Goal: Complete application form: Complete application form

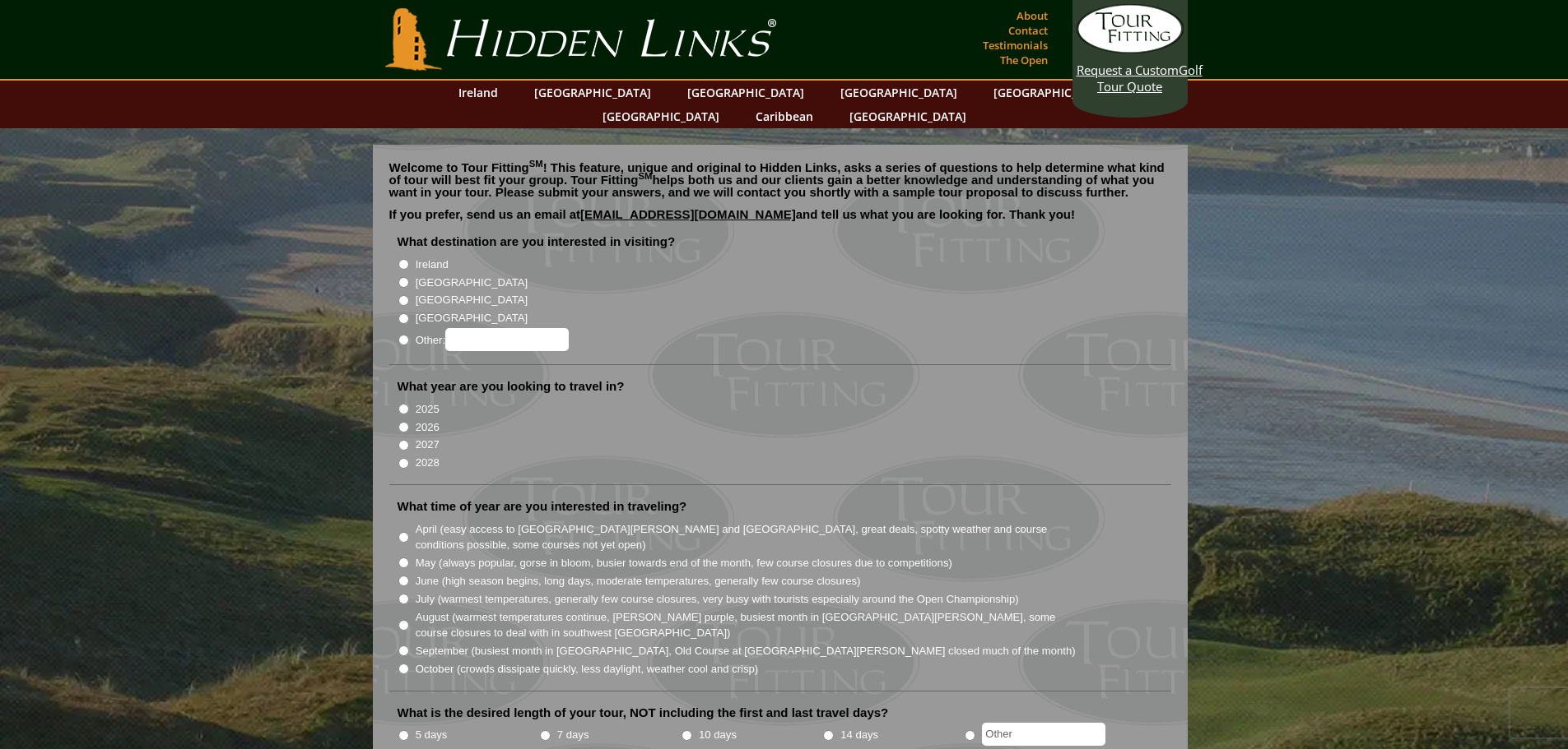
click at [401, 277] on input "[GEOGRAPHIC_DATA]" at bounding box center [404, 282] width 11 height 11
radio input "true"
click at [402, 422] on input "2026" at bounding box center [404, 427] width 11 height 11
radio input "true"
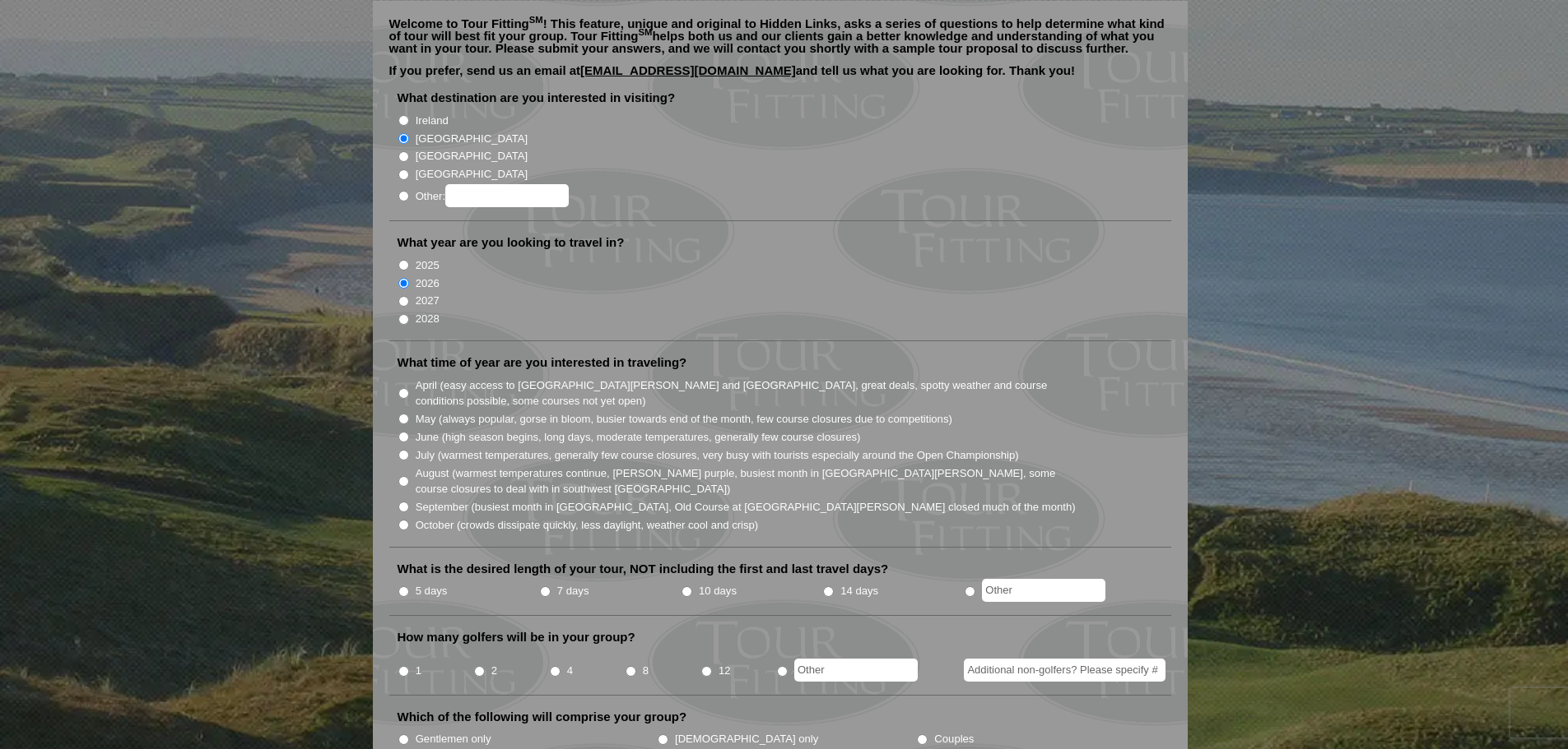
scroll to position [164, 0]
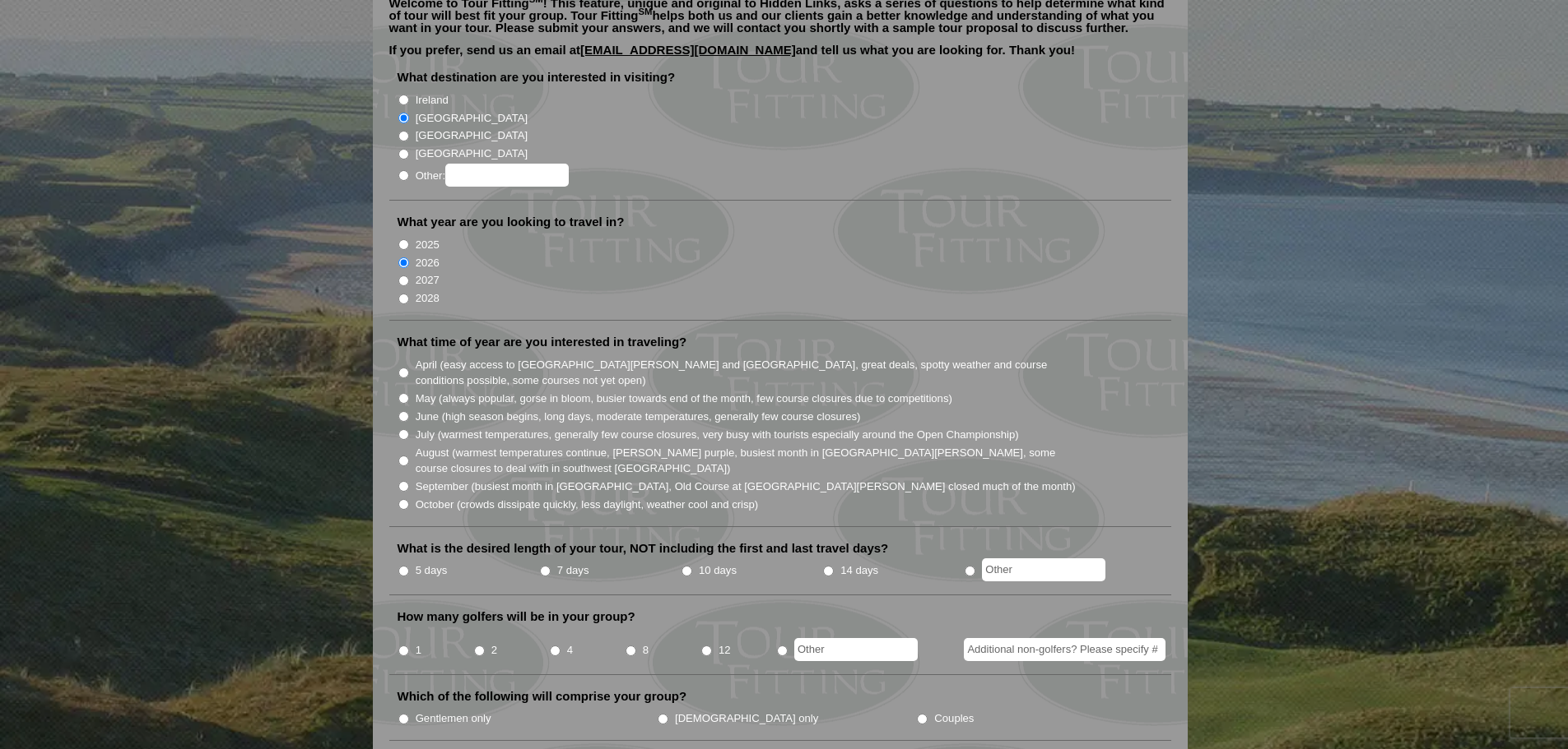
click at [399, 481] on input "September (busiest month in [GEOGRAPHIC_DATA], Old Course at [GEOGRAPHIC_DATA][…" at bounding box center [404, 486] width 11 height 11
radio input "true"
click at [971, 566] on input "radio" at bounding box center [970, 572] width 11 height 11
radio input "true"
click at [1035, 558] on input "text" at bounding box center [1043, 570] width 123 height 23
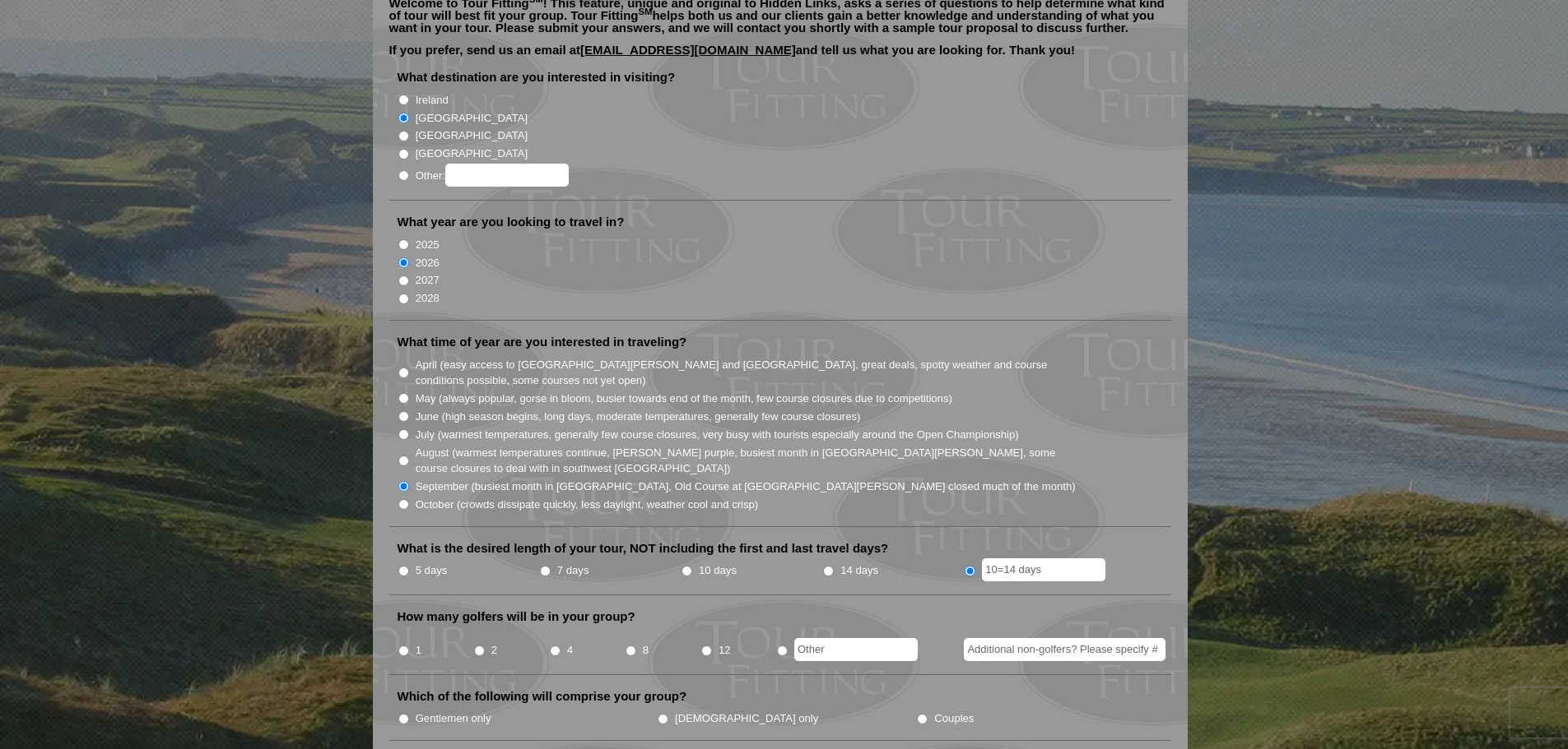
click at [997, 558] on input "10=14 days" at bounding box center [1043, 570] width 123 height 23
type input "10-14 days"
click at [552, 646] on input "4" at bounding box center [555, 651] width 11 height 11
radio input "true"
click at [1002, 638] on input "Additional non-golfers? Please specify #" at bounding box center [1064, 650] width 202 height 23
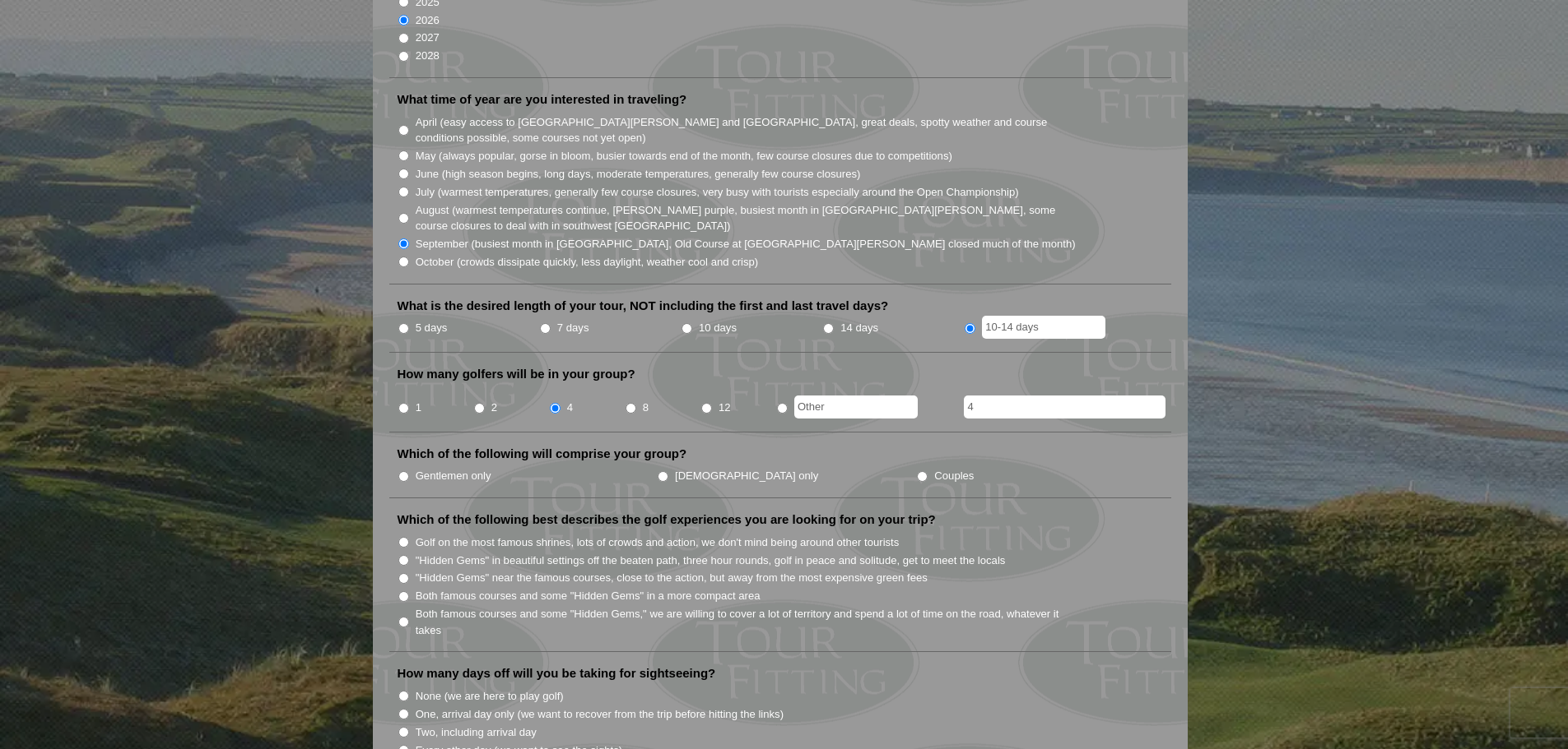
scroll to position [411, 0]
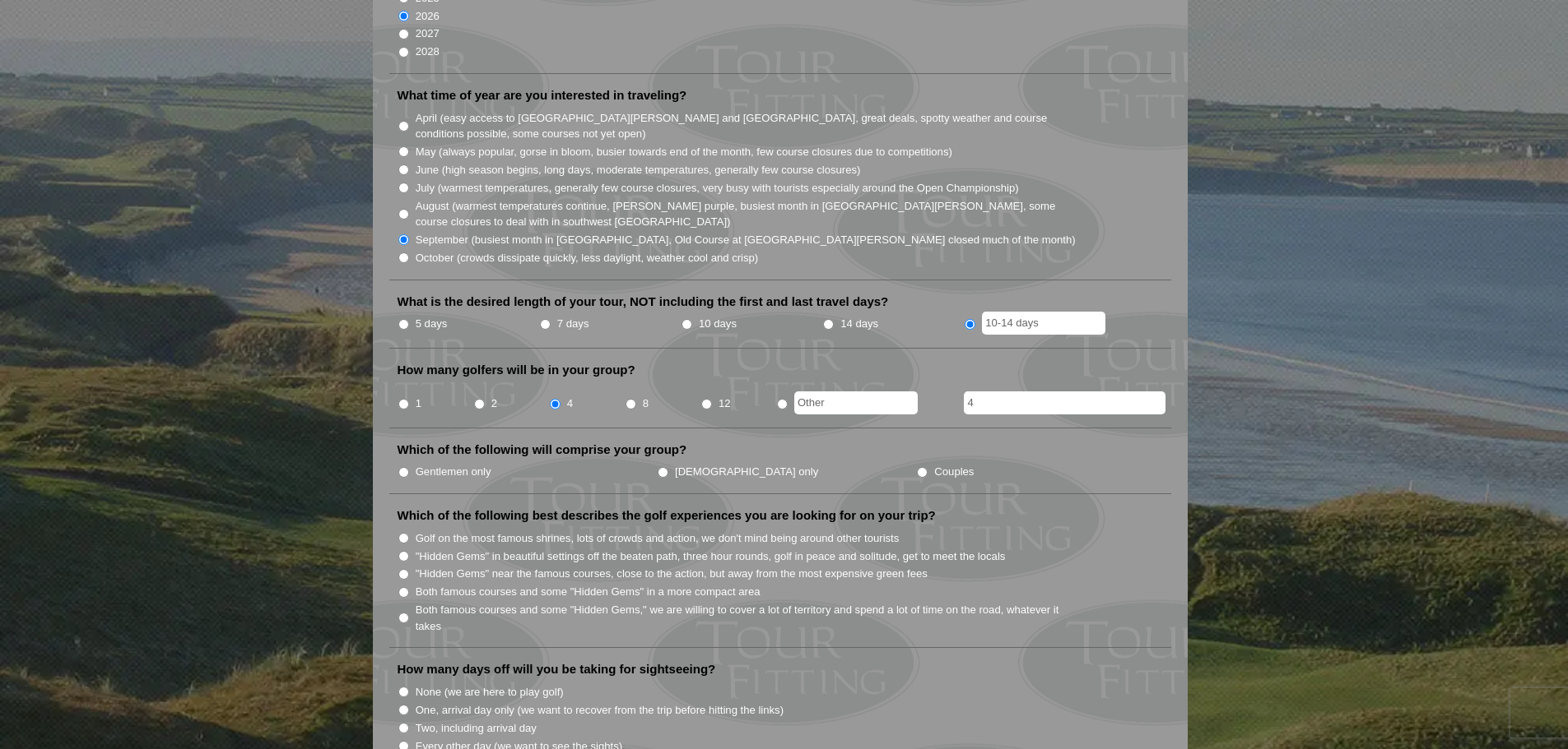
type input "4"
click at [917, 467] on input "Couples" at bounding box center [923, 472] width 11 height 11
radio input "true"
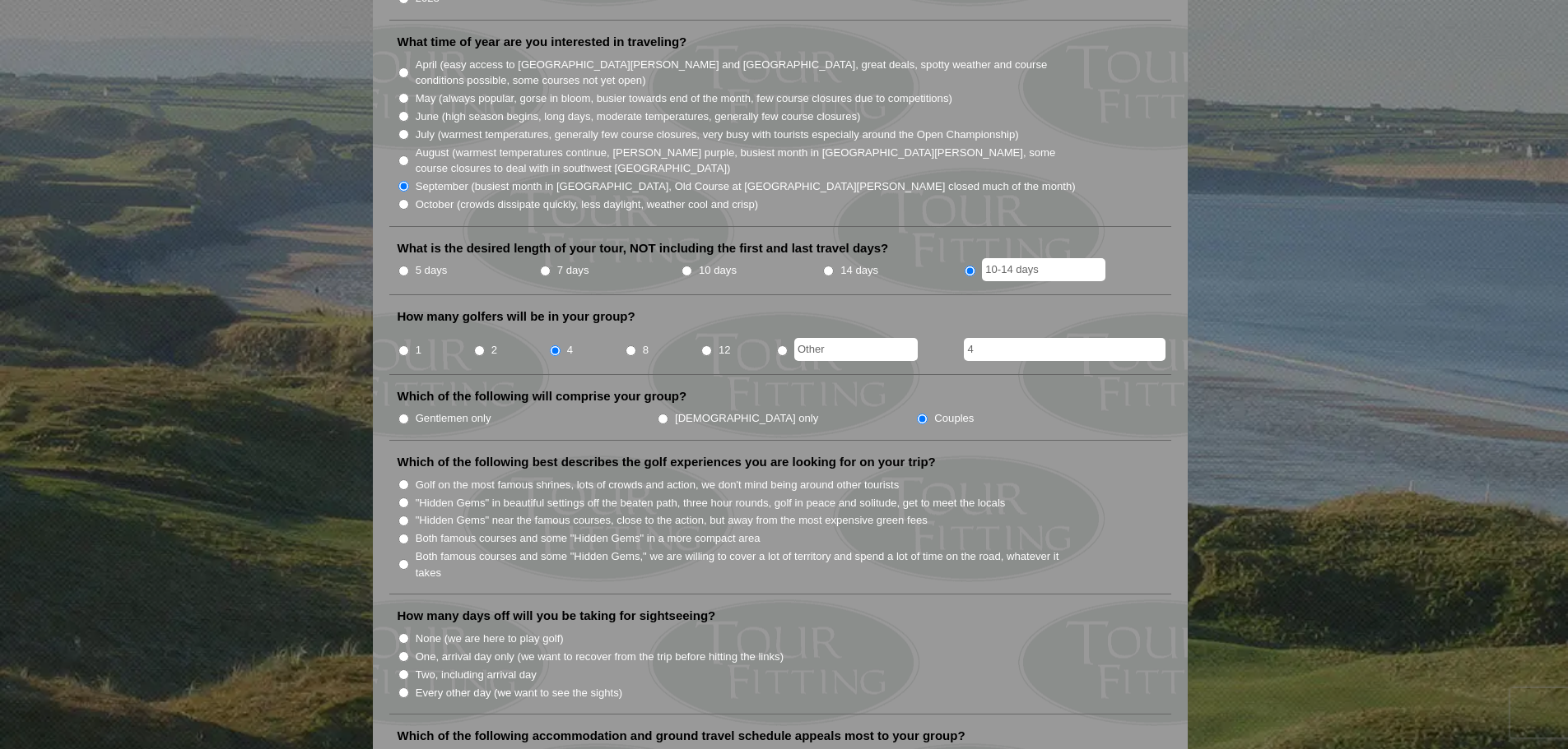
scroll to position [493, 0]
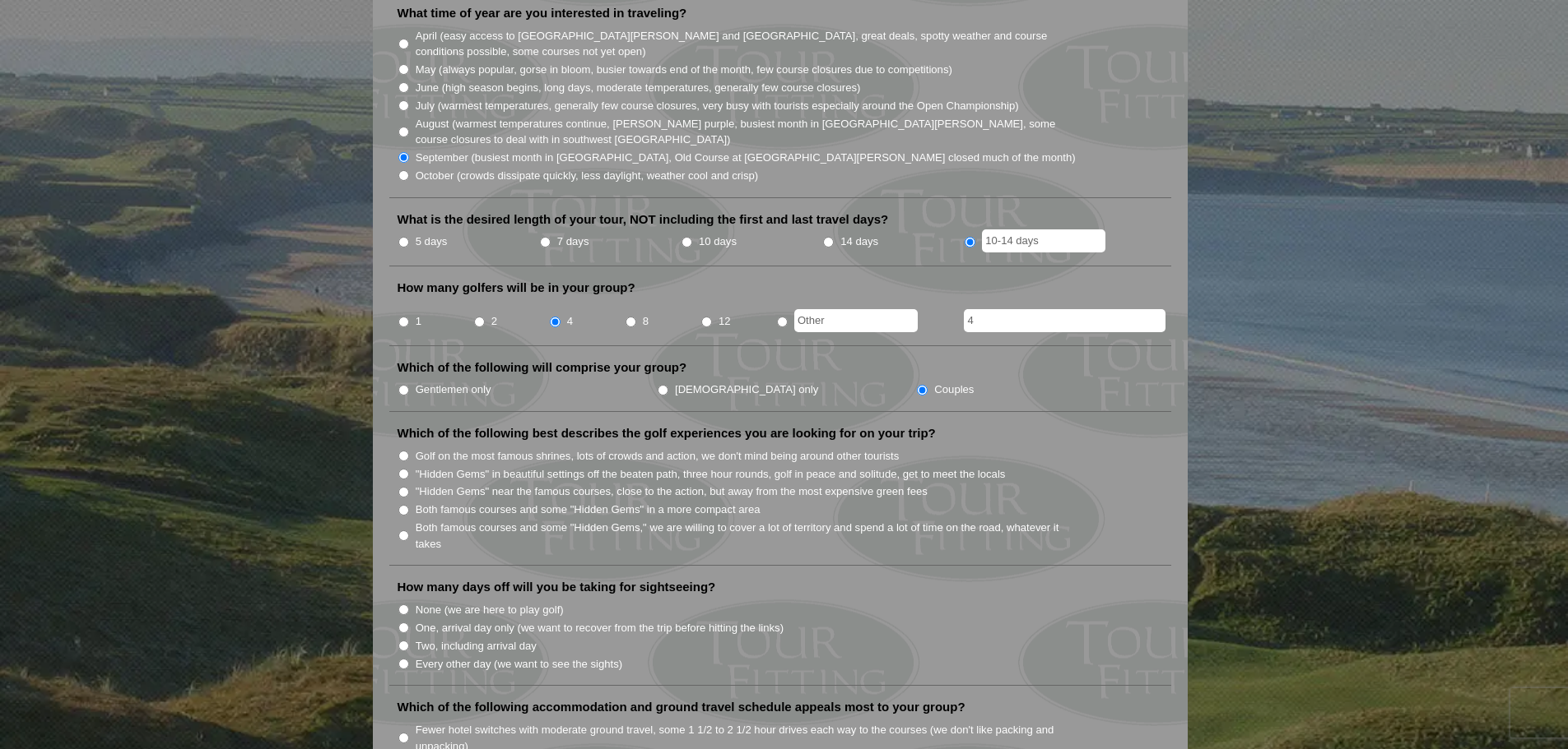
click at [400, 531] on input "Both famous courses and some "Hidden Gems," we are willing to cover a lot of te…" at bounding box center [404, 536] width 11 height 11
radio input "true"
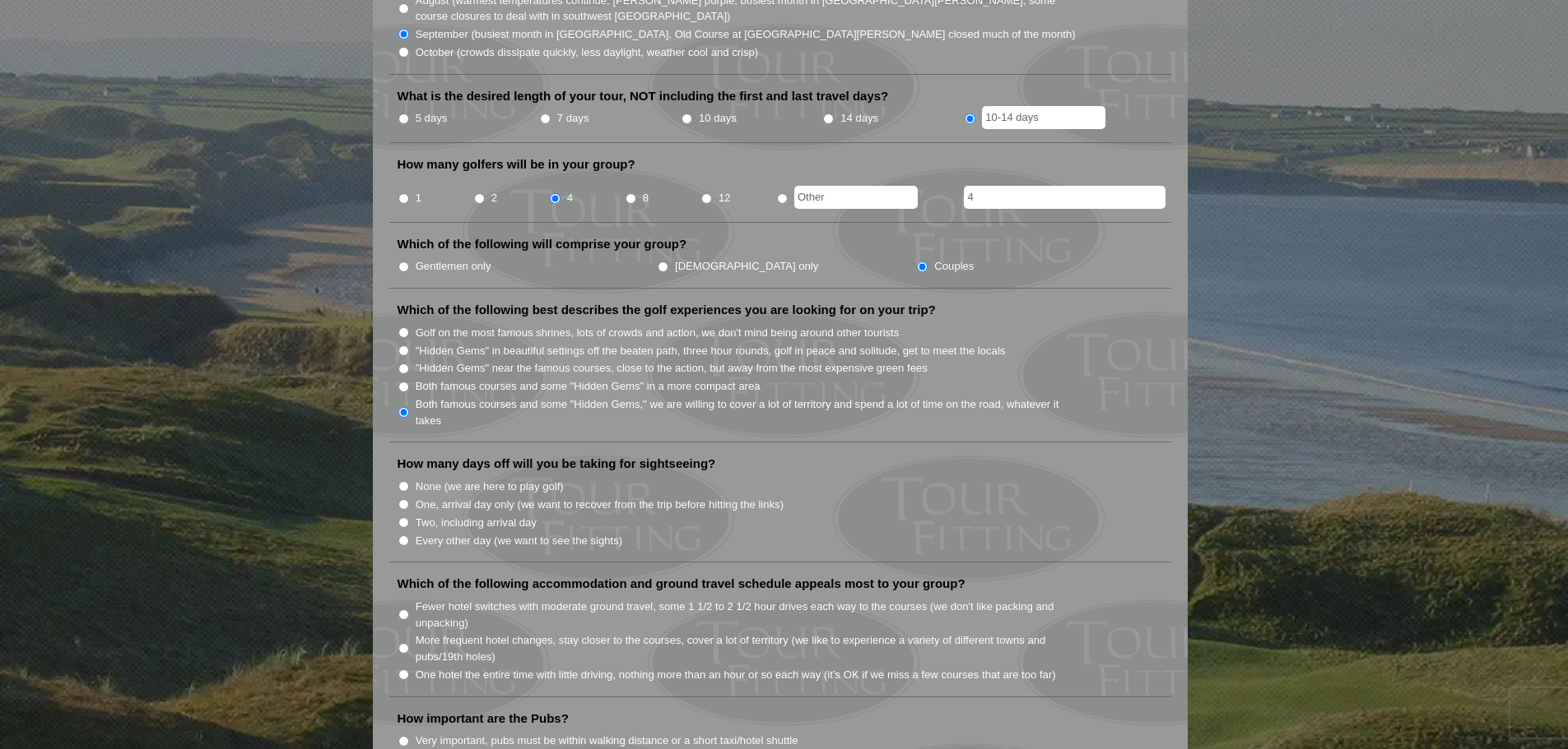
scroll to position [658, 0]
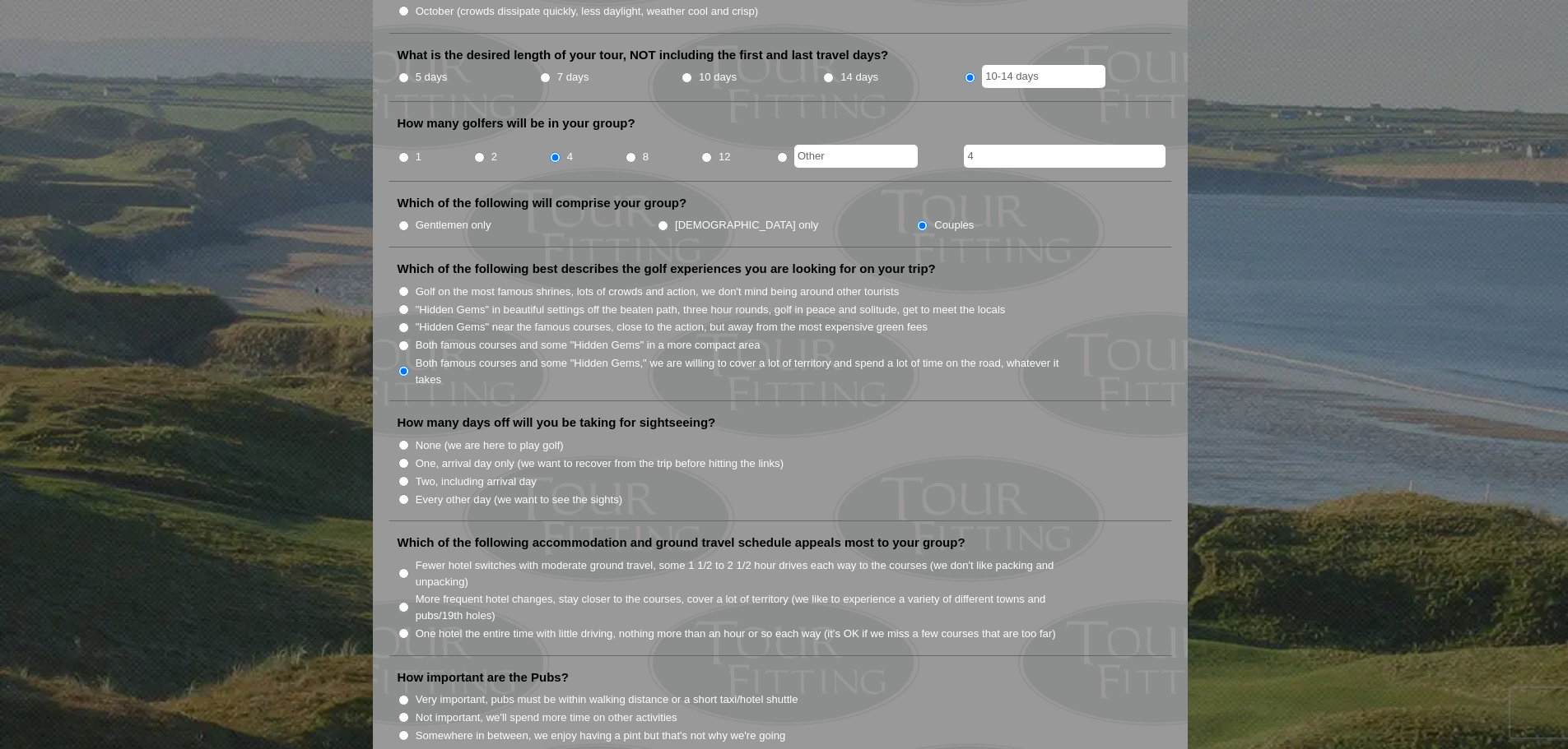
click at [403, 494] on input "Every other day (we want to see the sights)" at bounding box center [404, 500] width 11 height 11
radio input "true"
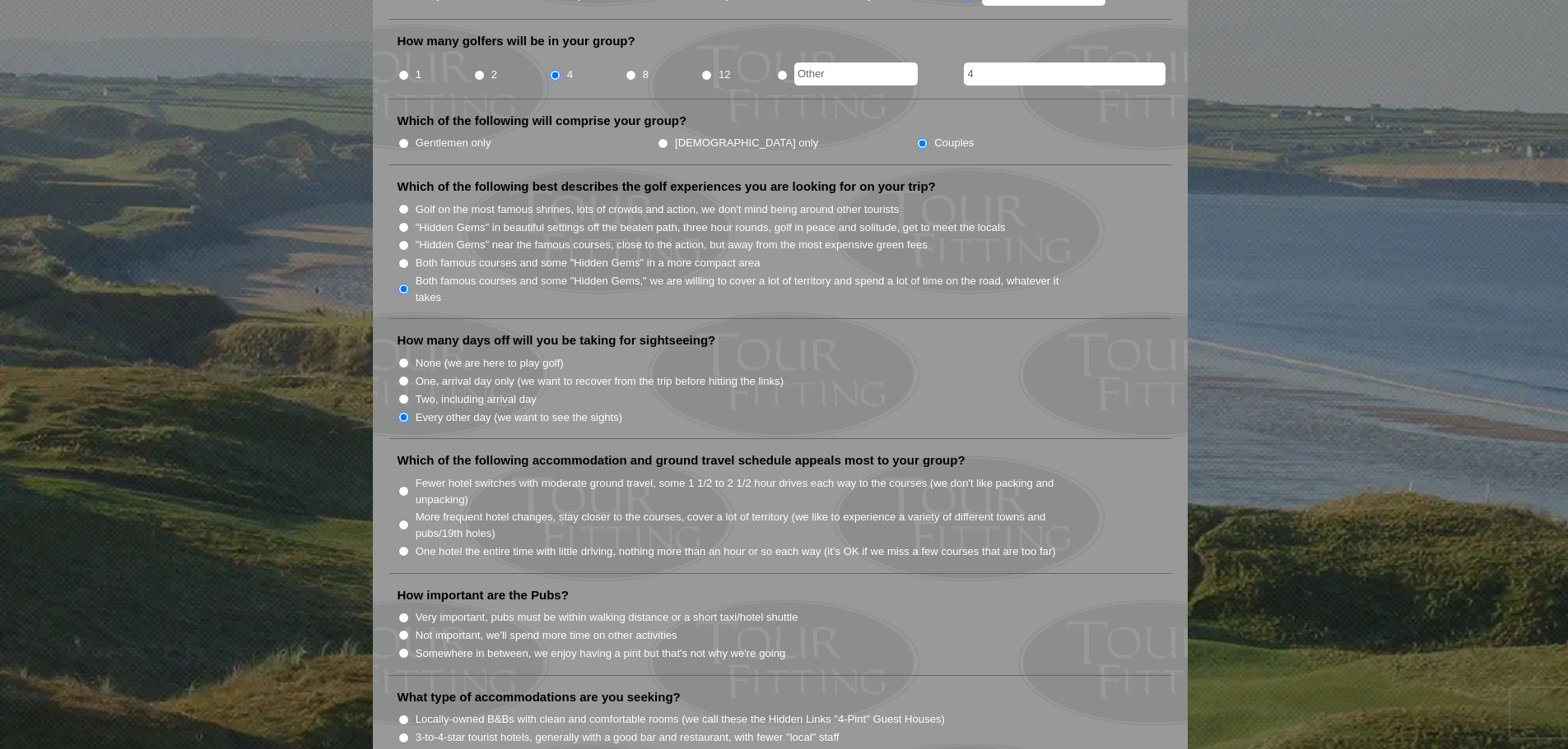
click at [396, 469] on li "Which of the following accommodation and ground travel schedule appeals most to…" at bounding box center [780, 513] width 782 height 121
click at [407, 486] on input "Fewer hotel switches with moderate ground travel, some 1 1/2 to 2 1/2 hour driv…" at bounding box center [404, 492] width 11 height 11
radio input "true"
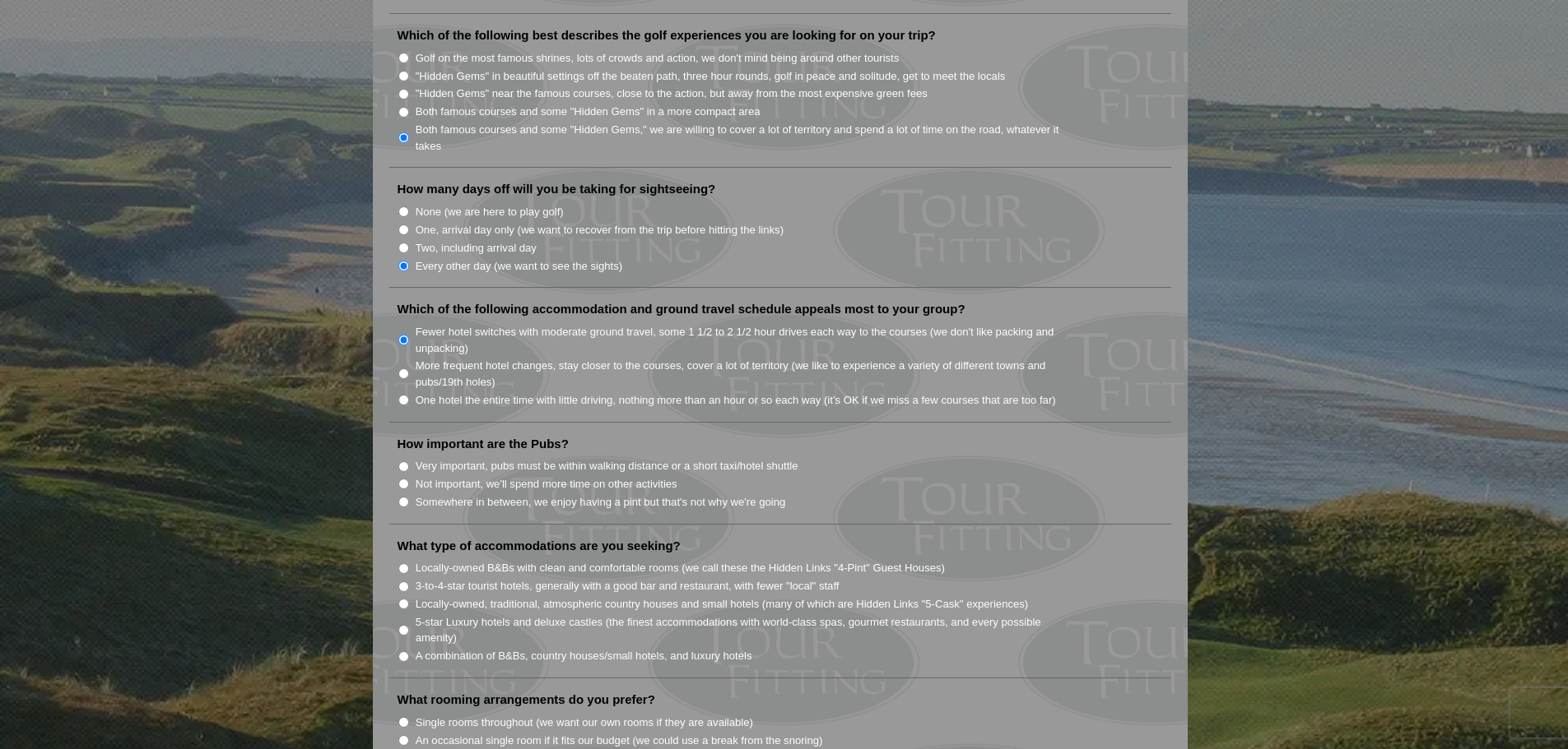
scroll to position [905, 0]
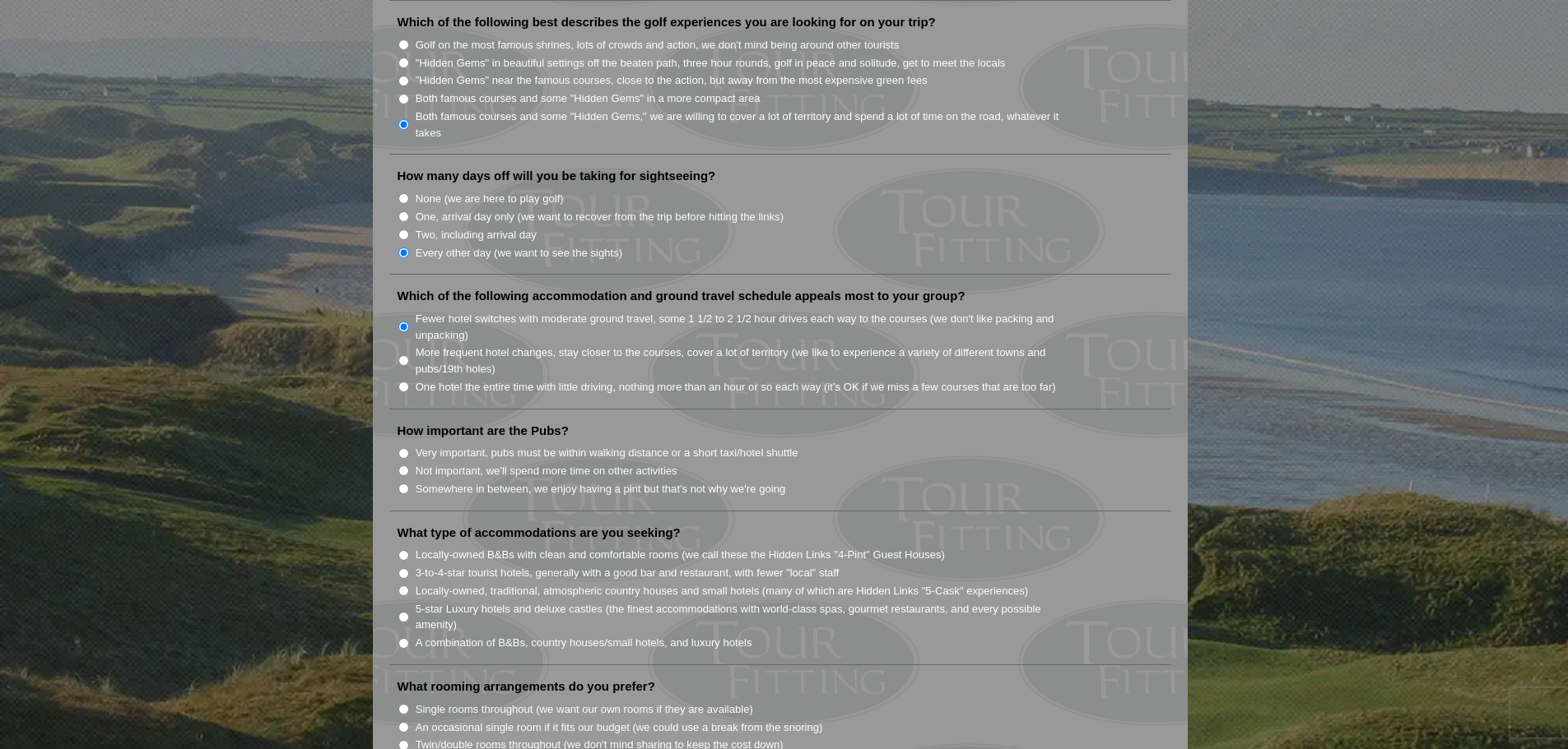
click at [405, 484] on input "Somewhere in between, we enjoy having a pint but that's not why we're going" at bounding box center [404, 489] width 11 height 11
radio input "true"
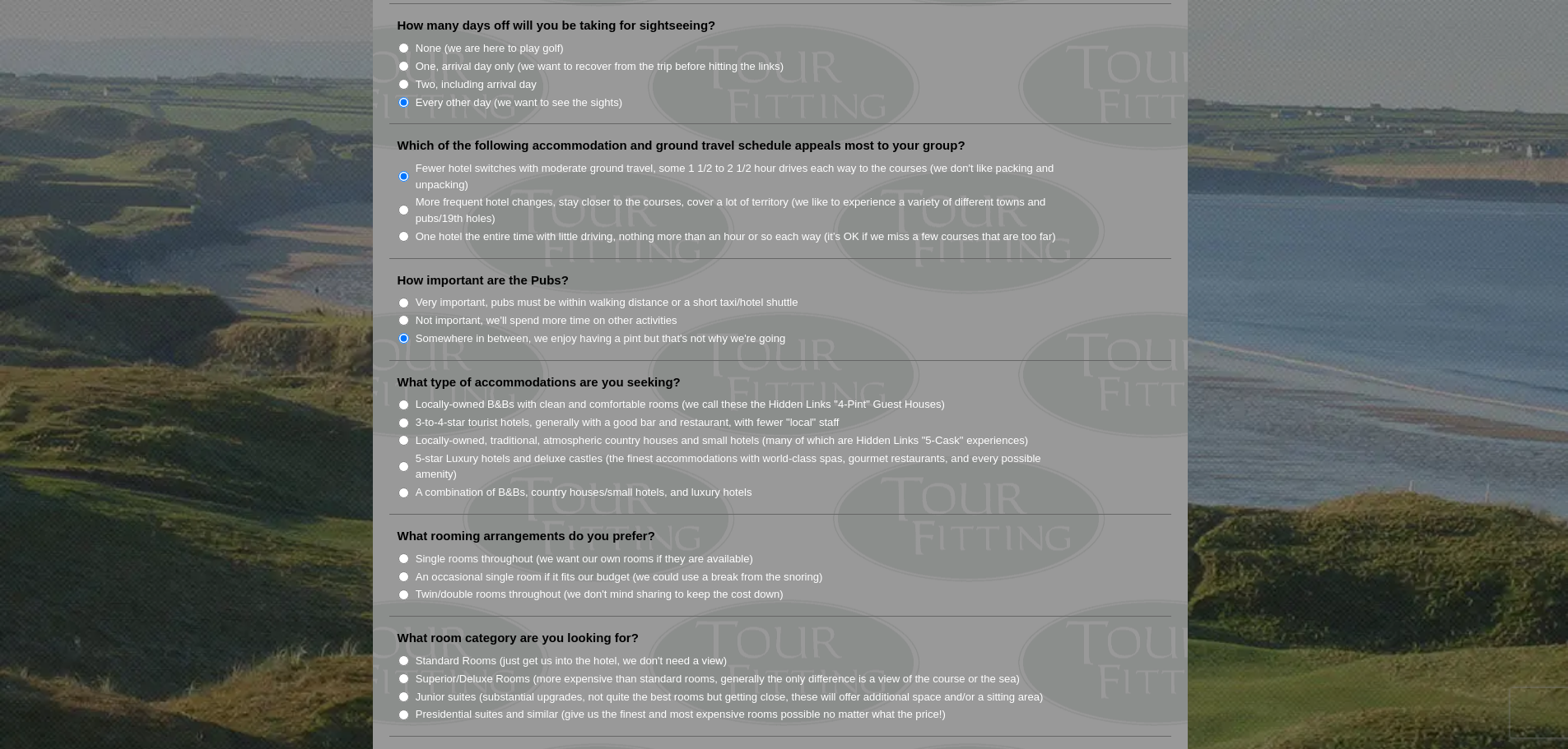
scroll to position [1069, 0]
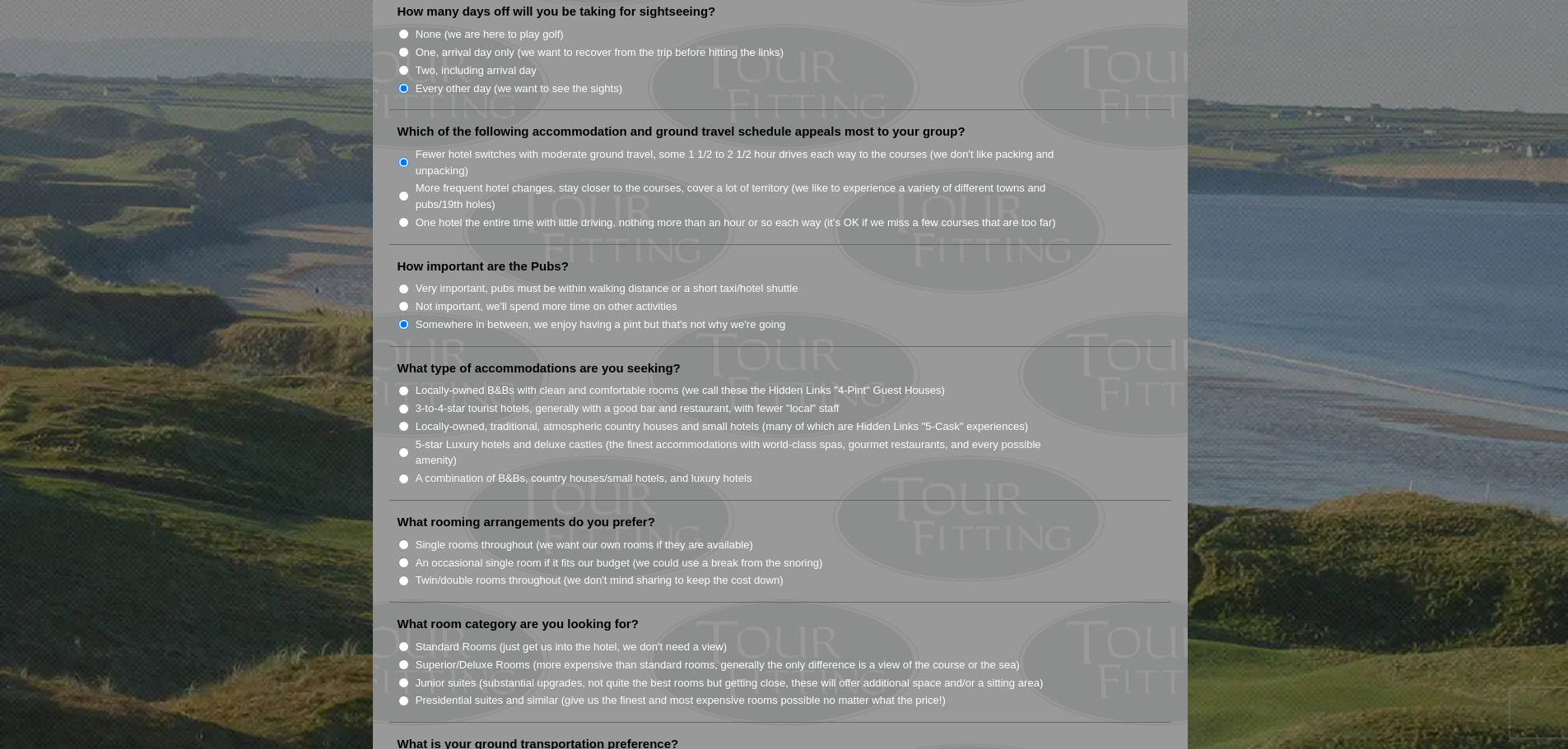
click at [400, 447] on input "5-star Luxury hotels and deluxe castles (the finest accommodations with world-c…" at bounding box center [404, 453] width 11 height 11
radio input "true"
click at [402, 474] on input "A combination of B&Bs, country houses/small hotels, and luxury hotels" at bounding box center [404, 479] width 11 height 11
radio input "true"
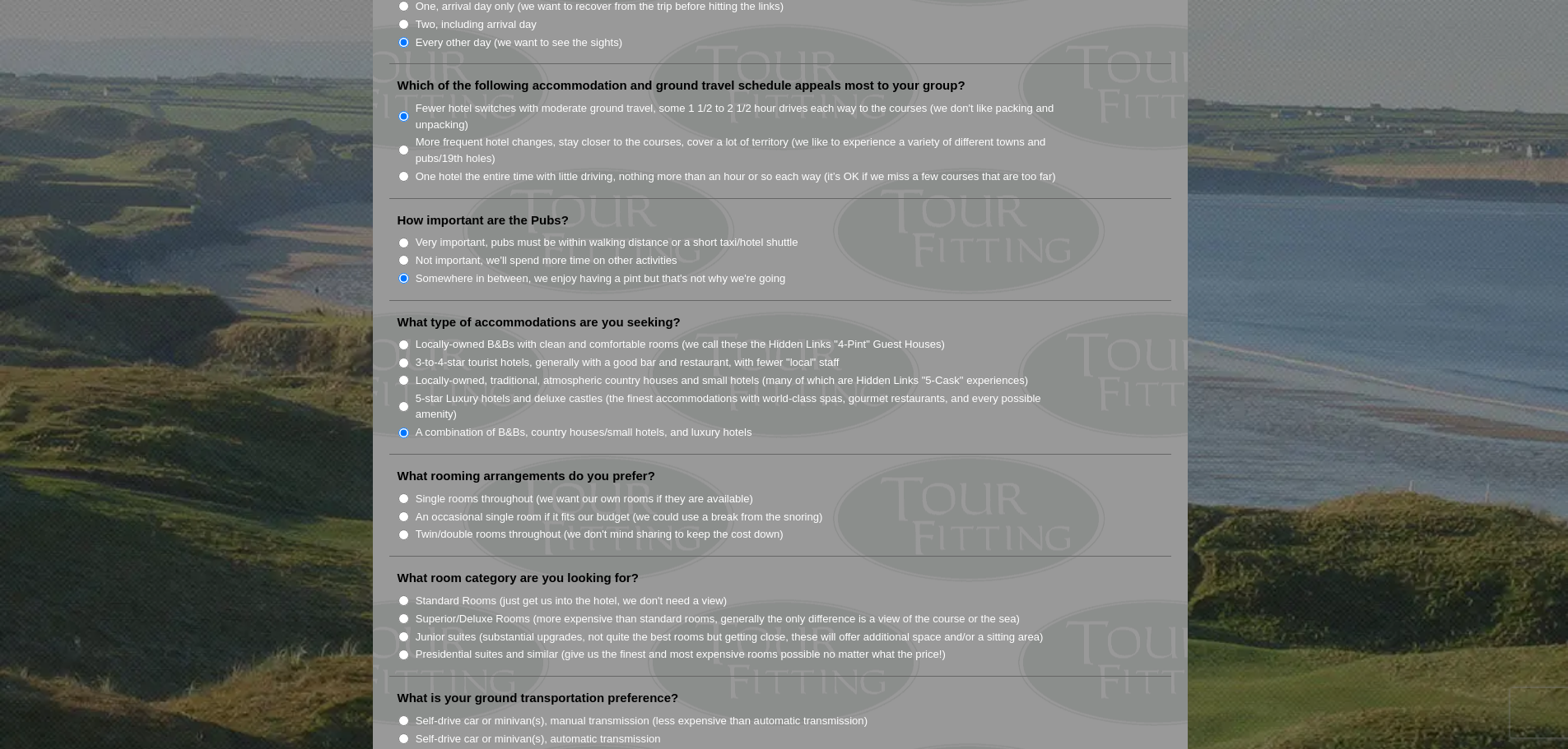
scroll to position [1152, 0]
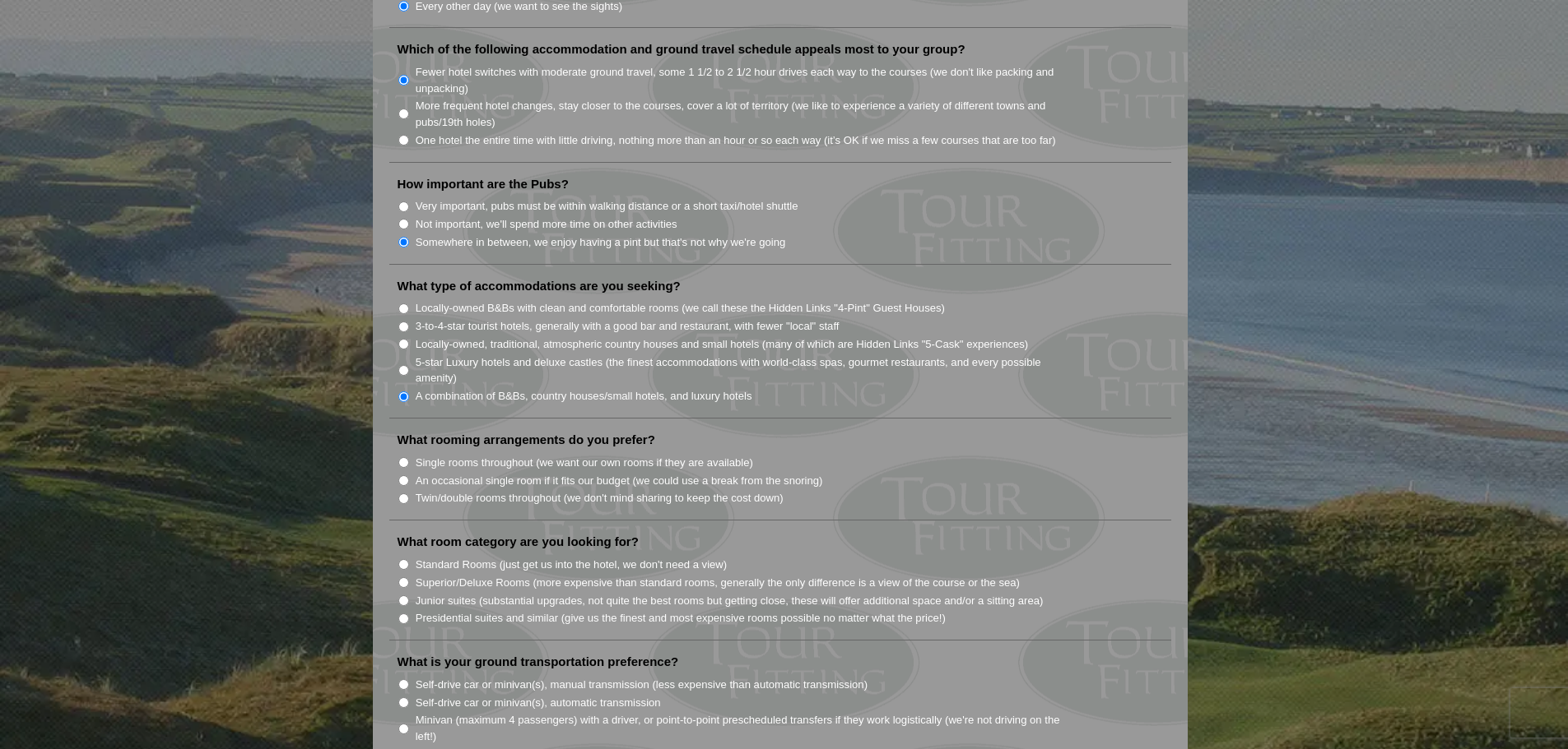
click at [407, 457] on input "Single rooms throughout (we want our own rooms if they are available)" at bounding box center [404, 462] width 11 height 11
radio input "true"
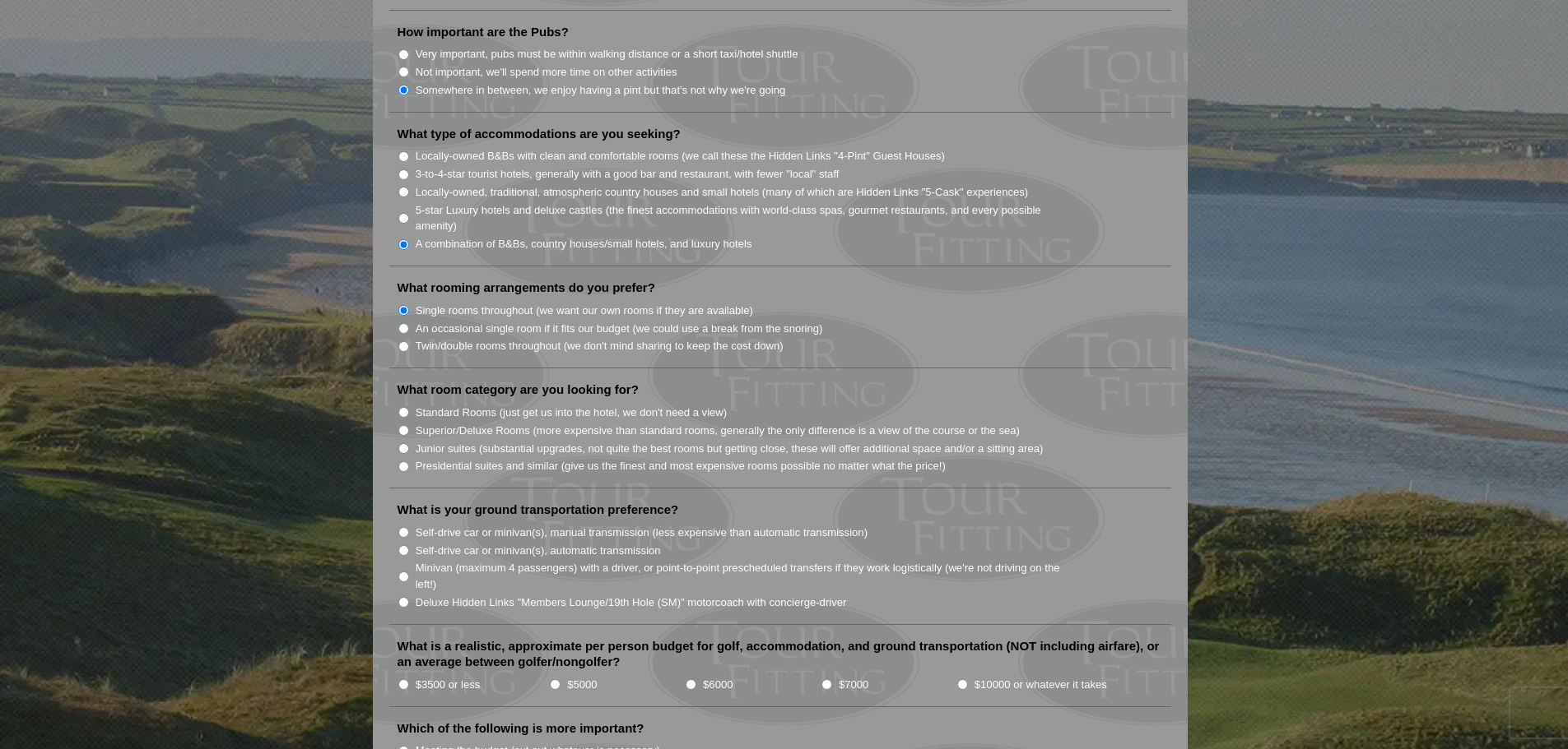
scroll to position [1316, 0]
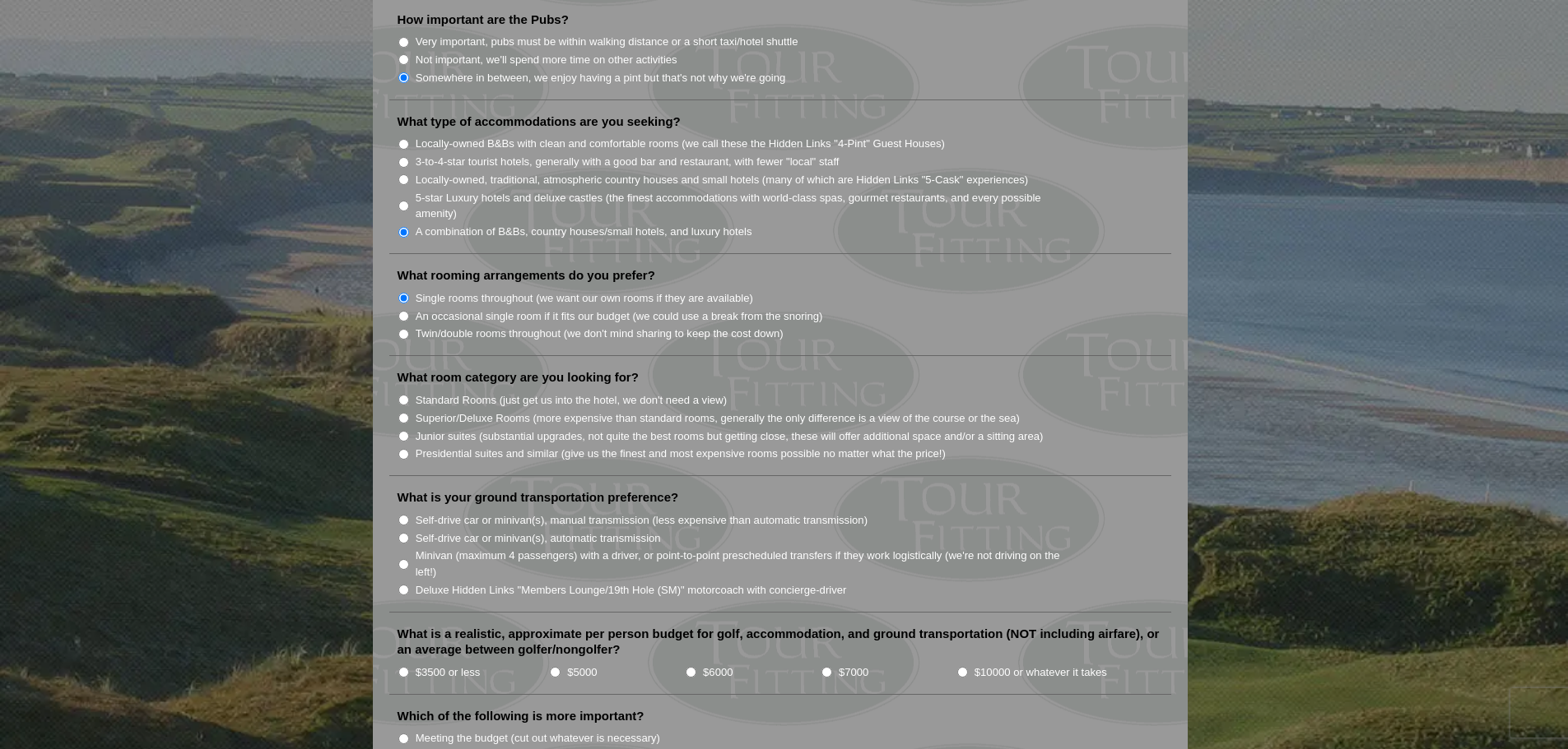
click at [403, 413] on input "Superior/Deluxe Rooms (more expensive than standard rooms, generally the only d…" at bounding box center [404, 418] width 11 height 11
radio input "true"
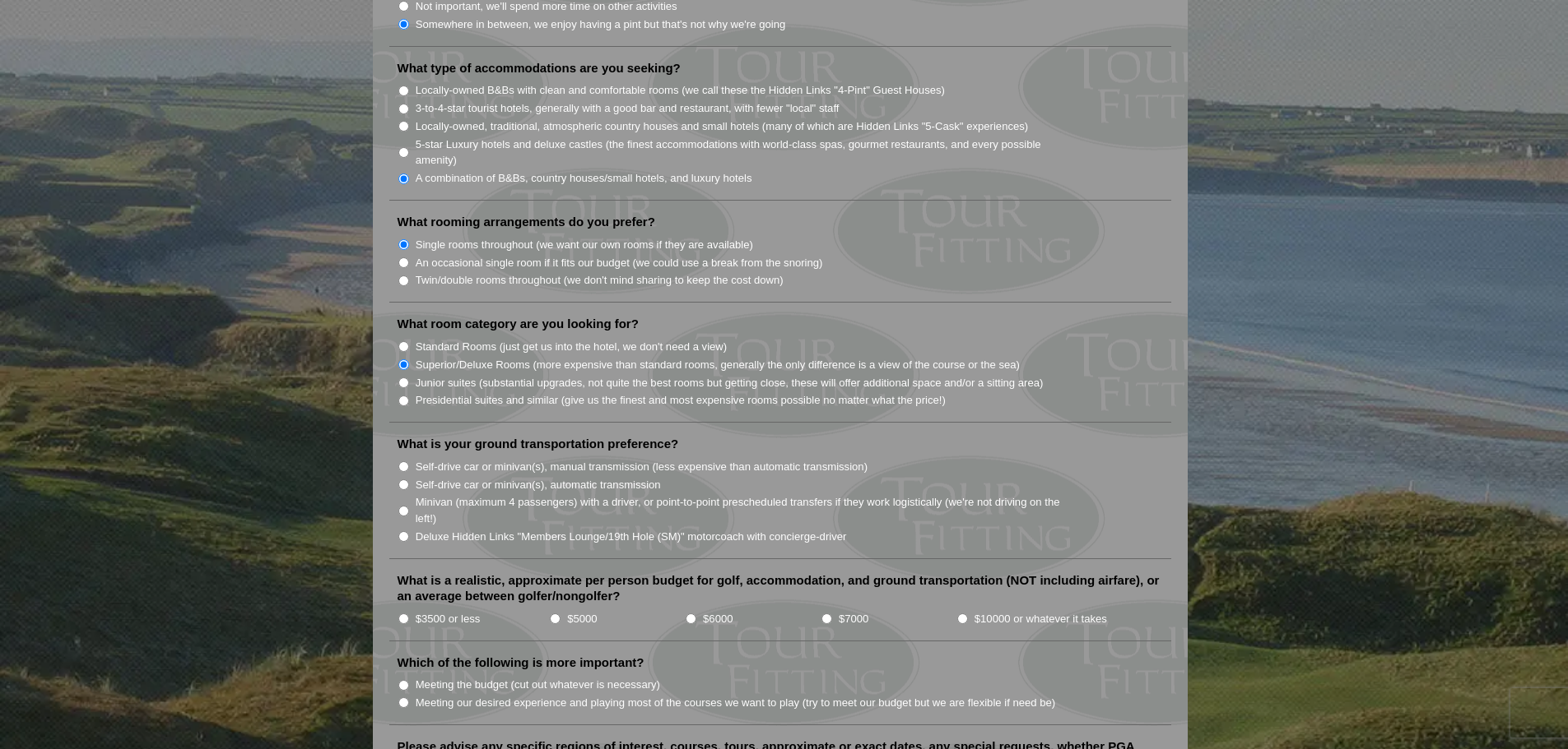
scroll to position [1399, 0]
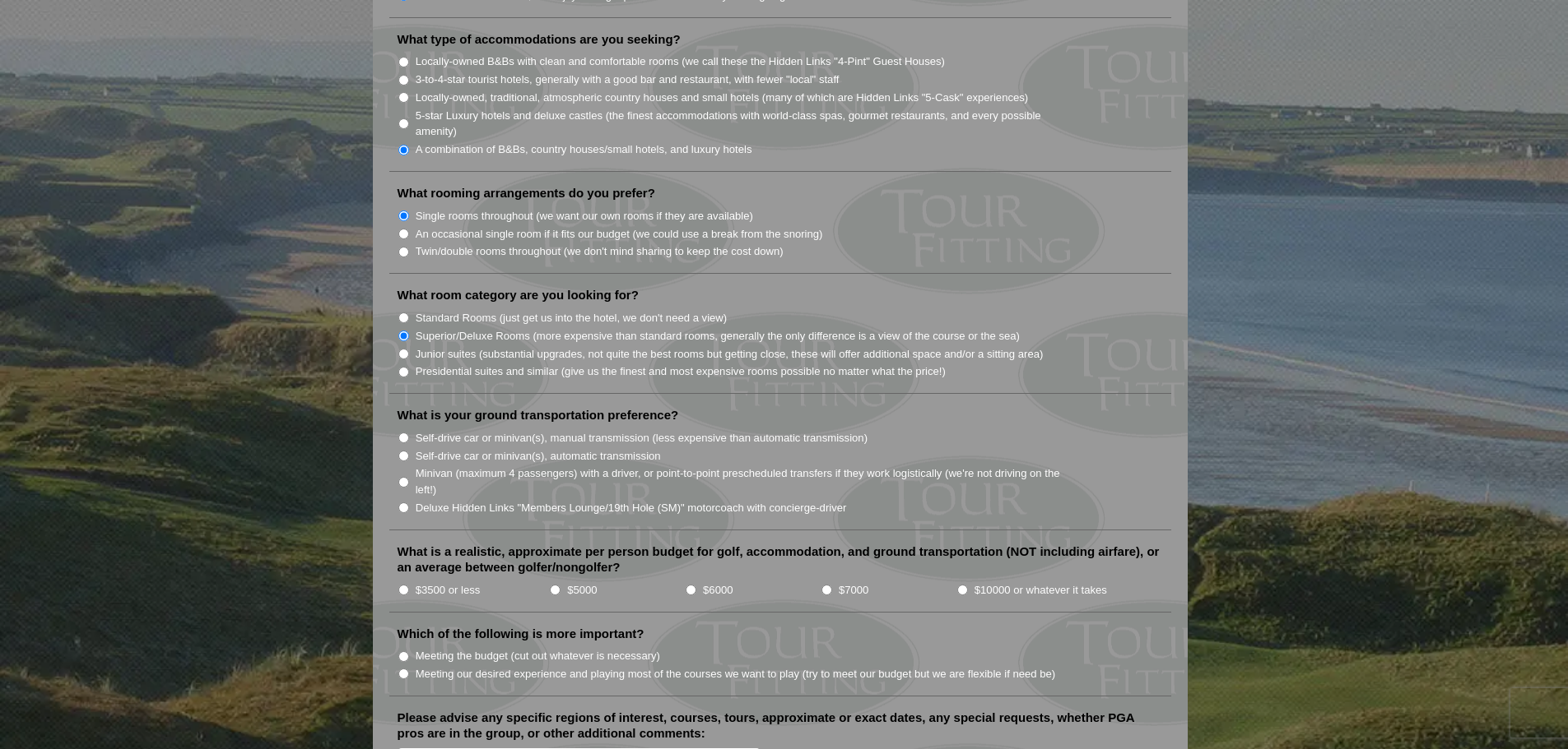
click at [401, 502] on input "Deluxe Hidden Links "Members Lounge/19th Hole (SM)" motorcoach with concierge-d…" at bounding box center [404, 508] width 11 height 11
radio input "true"
click at [826, 585] on input "$7000" at bounding box center [827, 590] width 11 height 11
radio input "true"
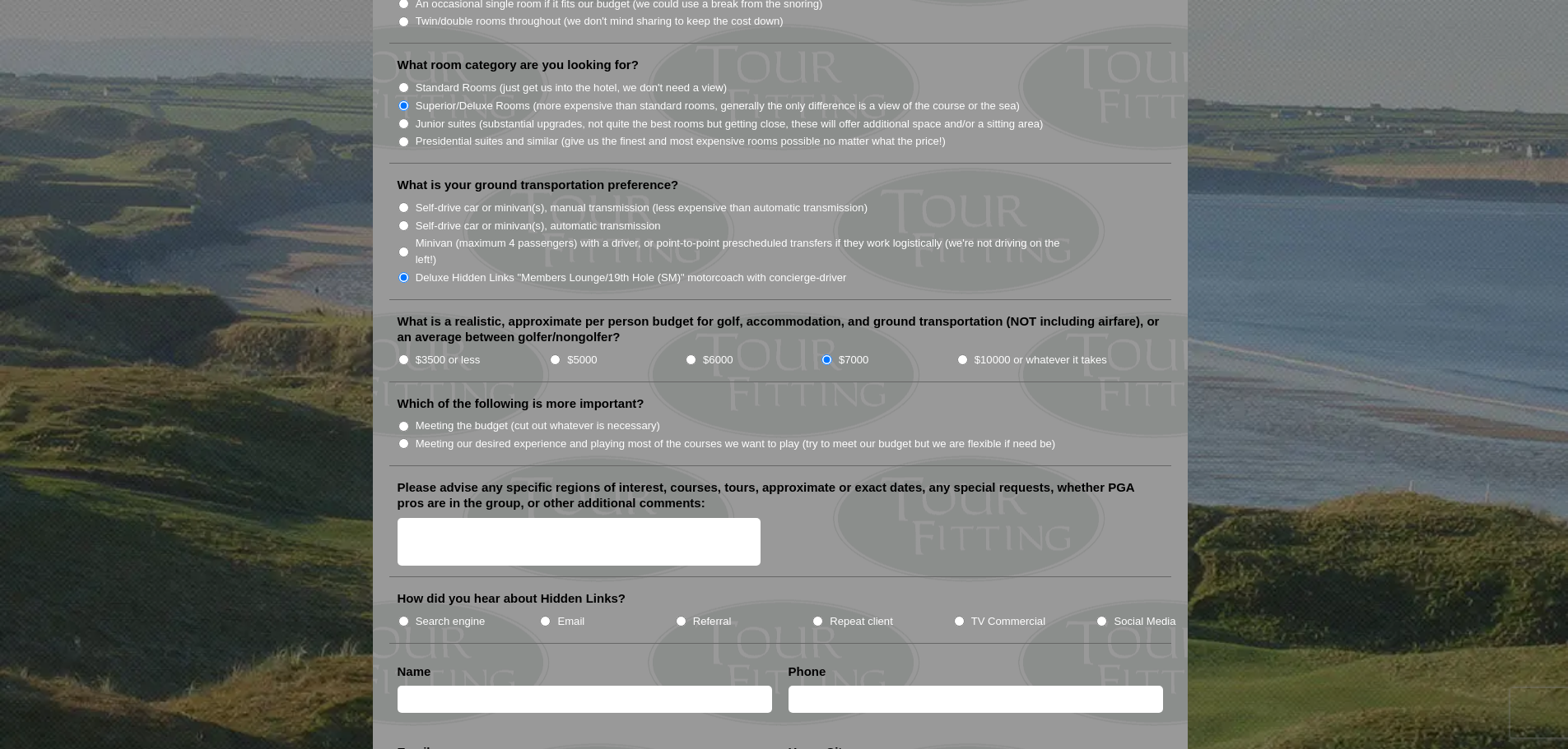
scroll to position [1645, 0]
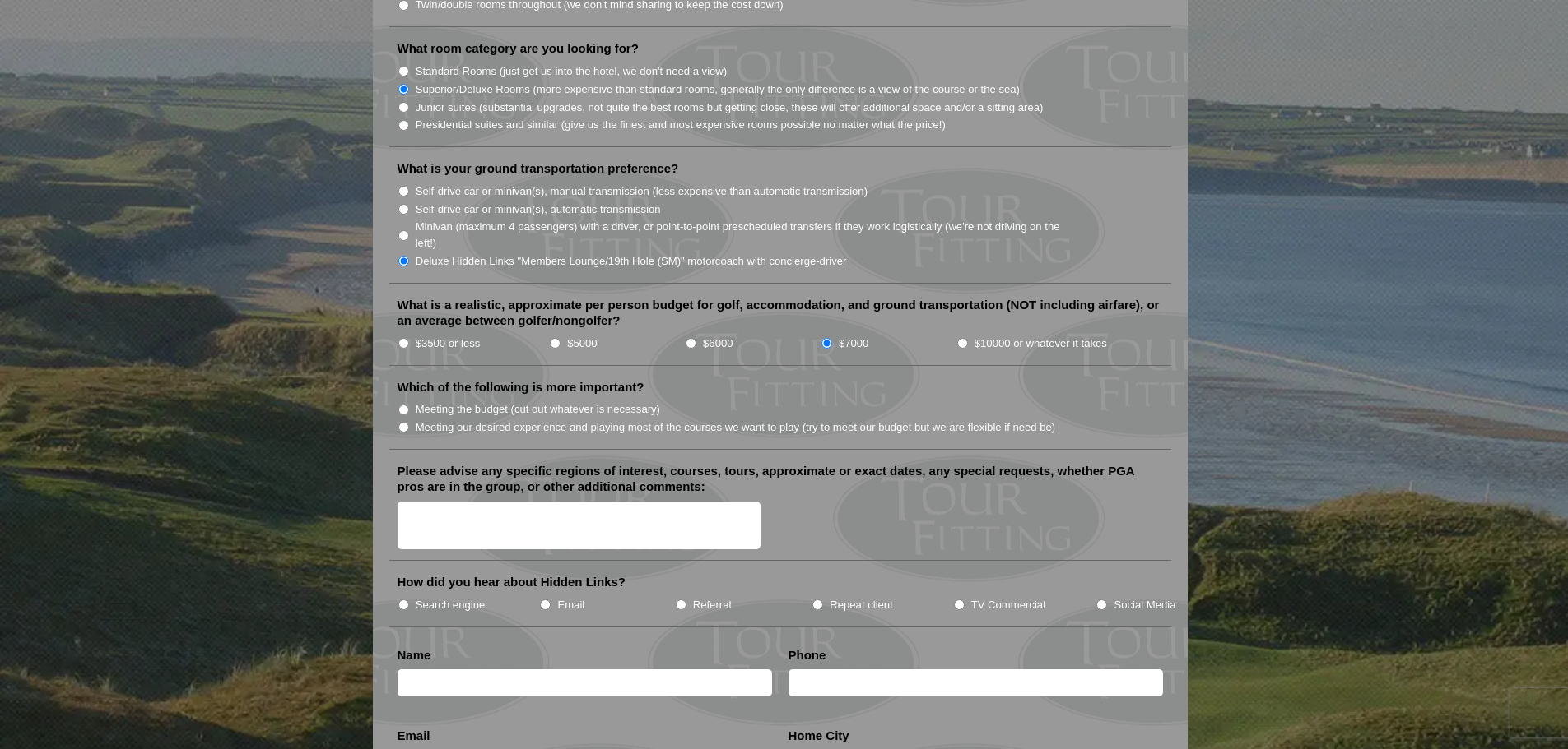
click at [401, 422] on input "Meeting our desired experience and playing most of the courses we want to play …" at bounding box center [404, 427] width 11 height 11
radio input "true"
click at [441, 501] on textarea "Please advise any specific regions of interest, courses, tours, approximate or …" at bounding box center [580, 525] width 364 height 49
click at [450, 523] on textarea "It will be the husbands playing golf and the wives sightseeing and shopping whe…" at bounding box center [580, 525] width 364 height 49
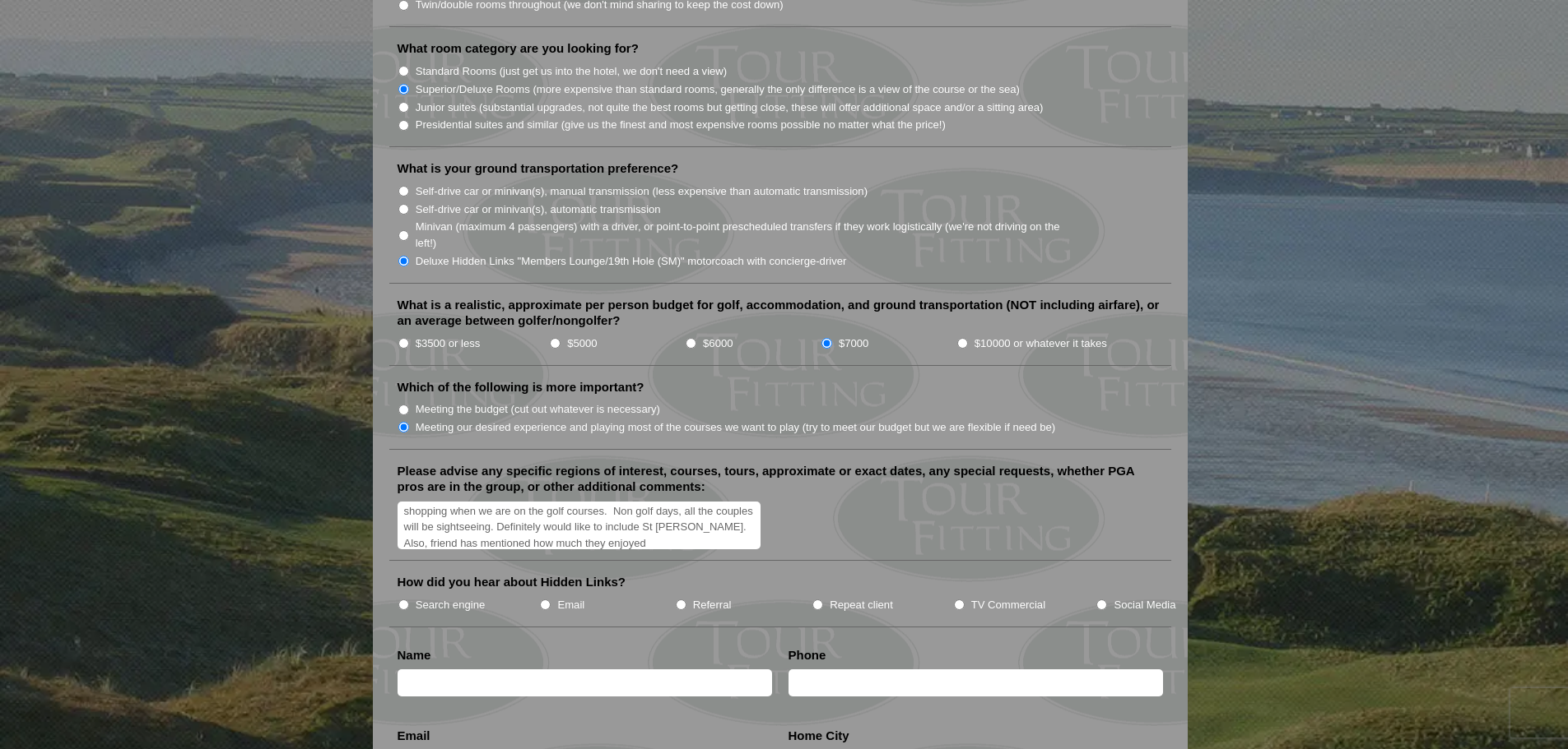
scroll to position [35, 0]
type textarea "It will be the husbands playing golf and the wives sightseeing and shopping whe…"
click at [681, 600] on input "Referral" at bounding box center [681, 605] width 11 height 11
radio input "true"
click at [661, 669] on input "text" at bounding box center [585, 682] width 375 height 28
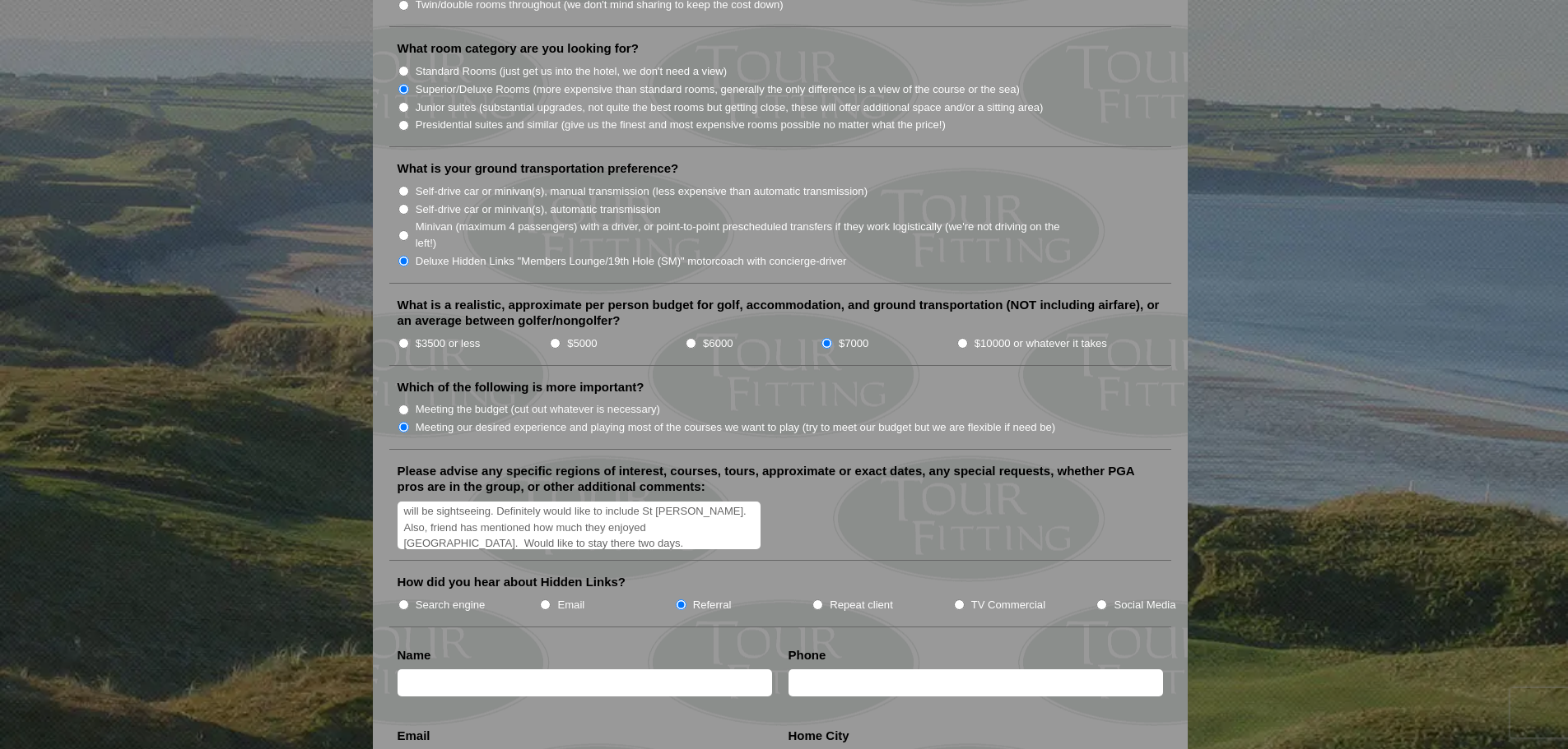
type input "[PERSON_NAME]"
type input "8584495241"
type input "[EMAIL_ADDRESS][DOMAIN_NAME]"
type input "[GEOGRAPHIC_DATA]"
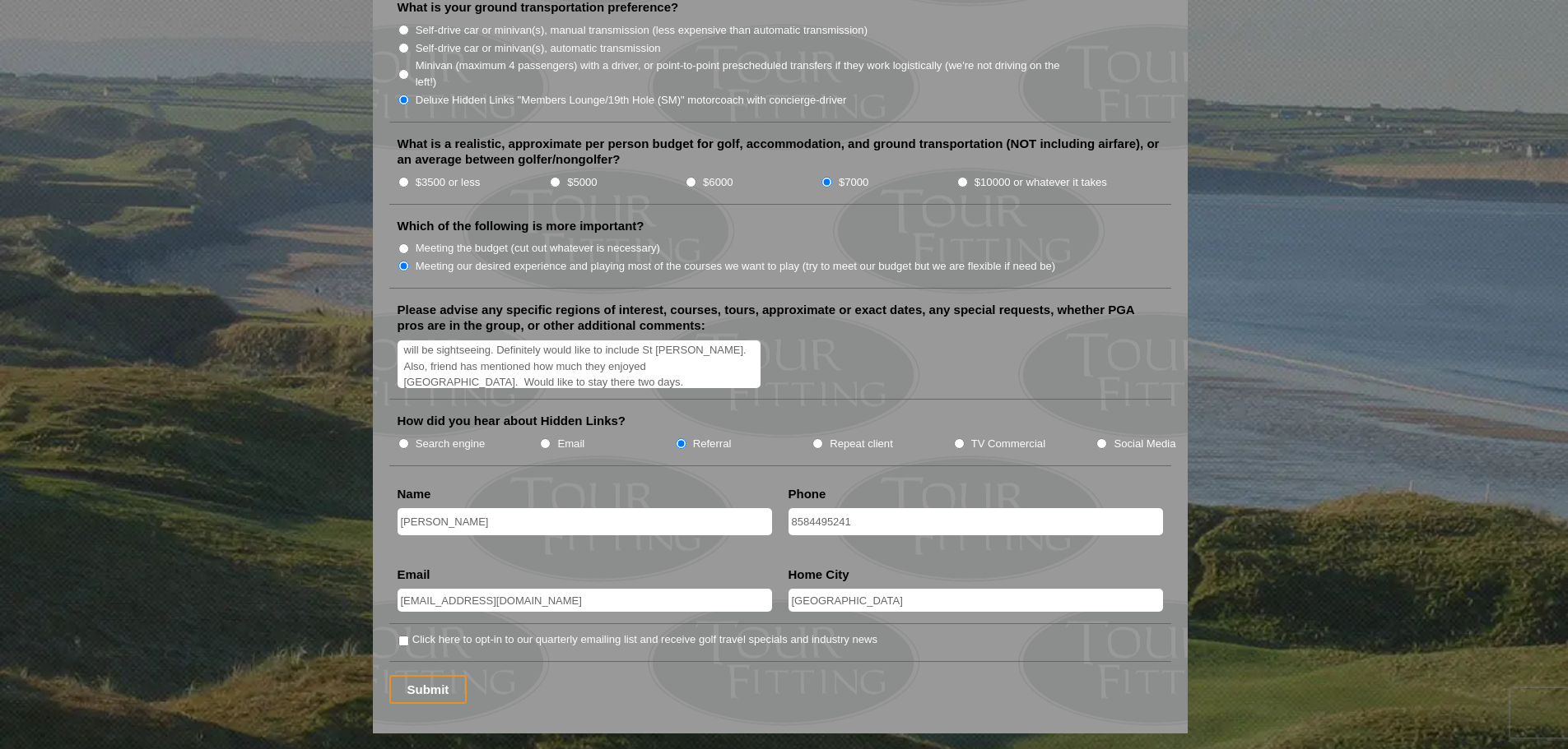
scroll to position [2056, 0]
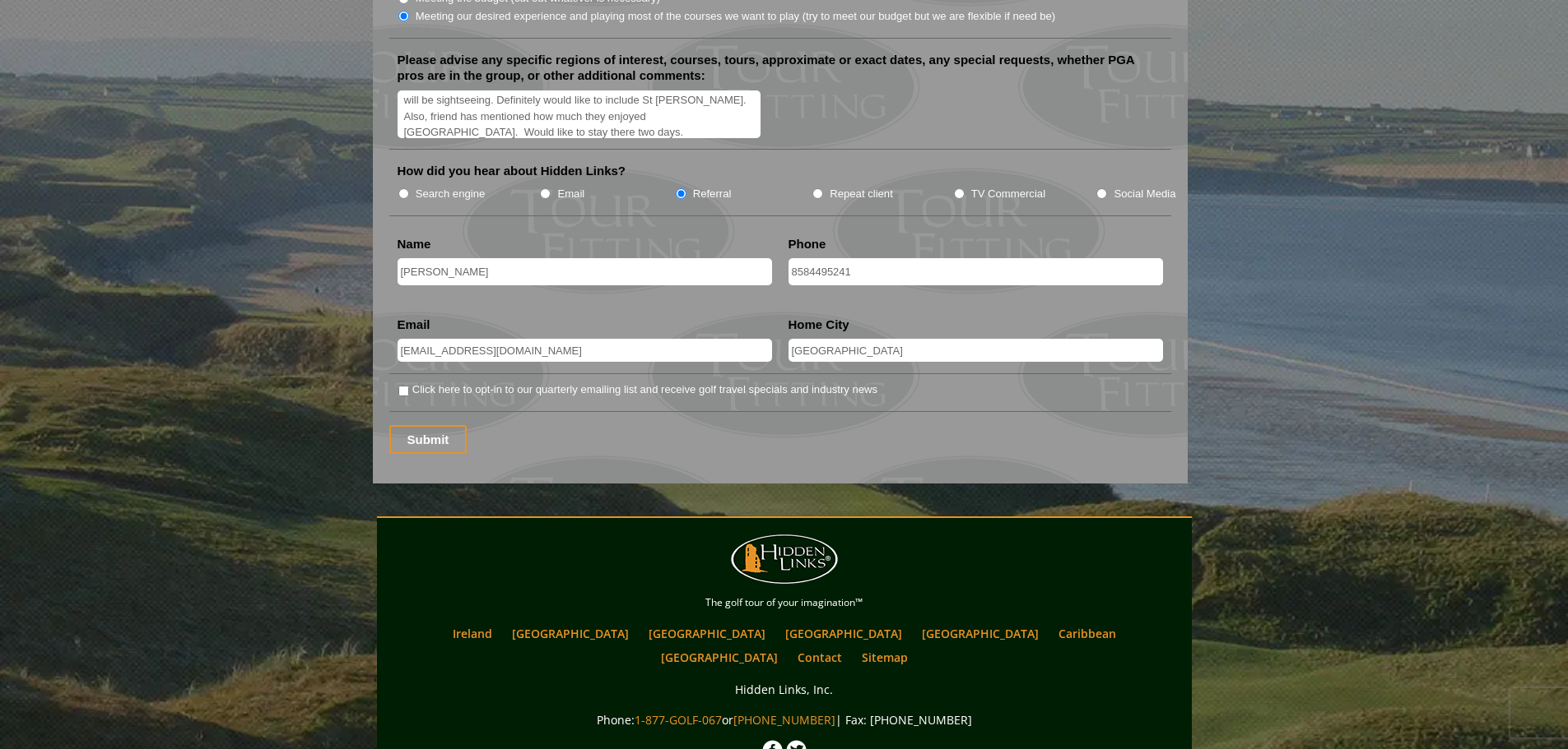
click at [403, 386] on input "Click here to opt-in to our quarterly emailing list and receive golf travel spe…" at bounding box center [404, 391] width 11 height 11
checkbox input "true"
click at [440, 425] on input "Submit" at bounding box center [428, 439] width 78 height 28
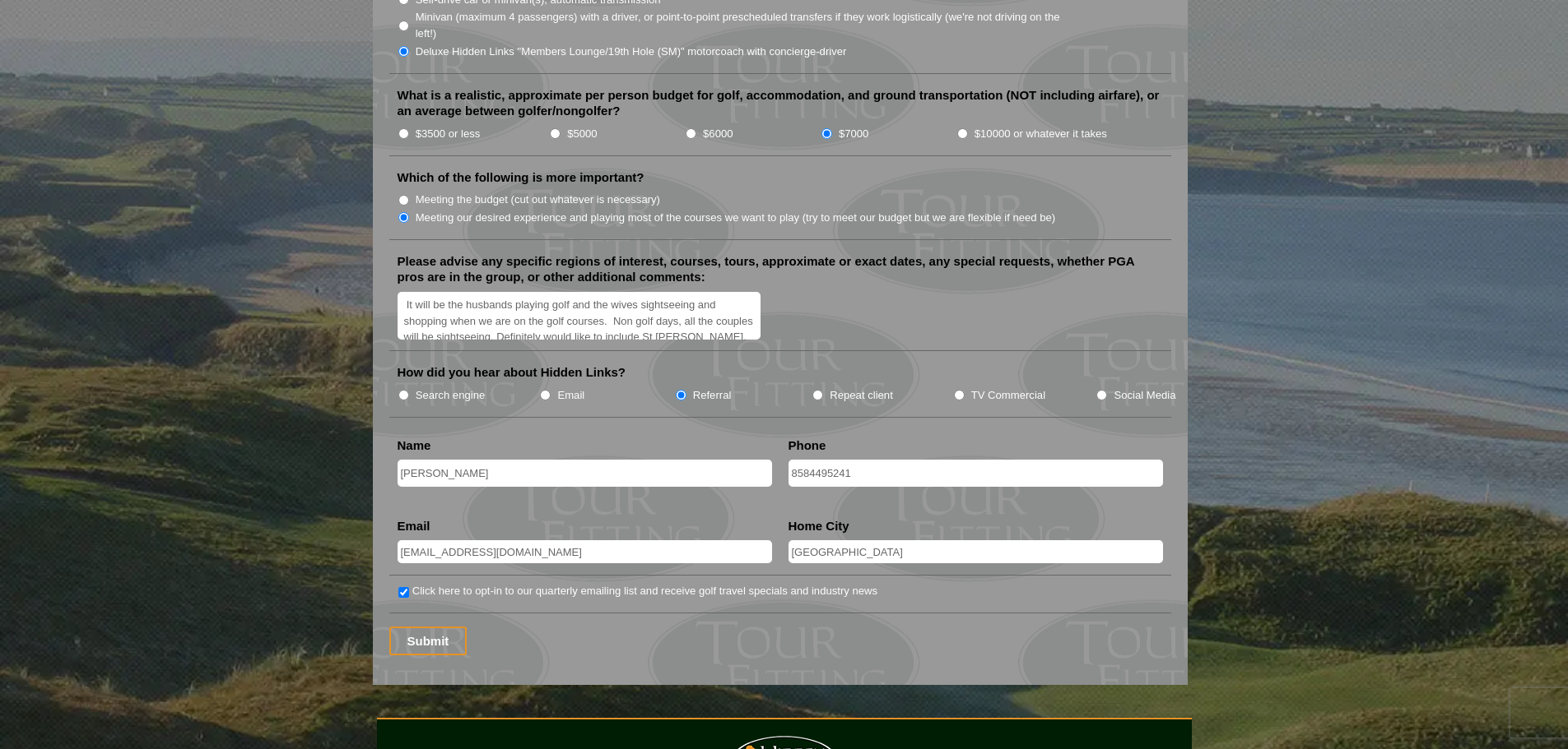
scroll to position [1892, 0]
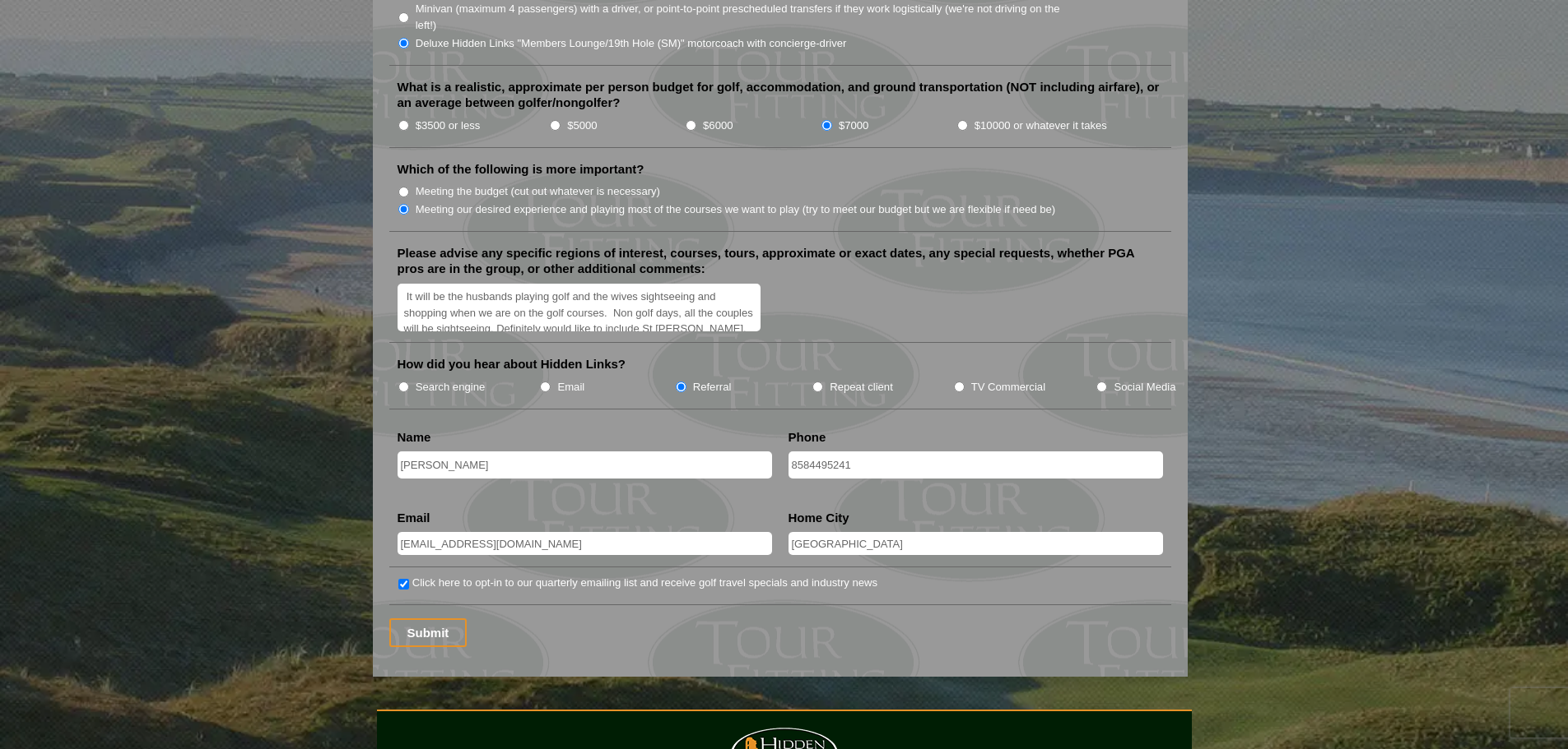
click at [808, 452] on input "8584495241" at bounding box center [976, 465] width 375 height 28
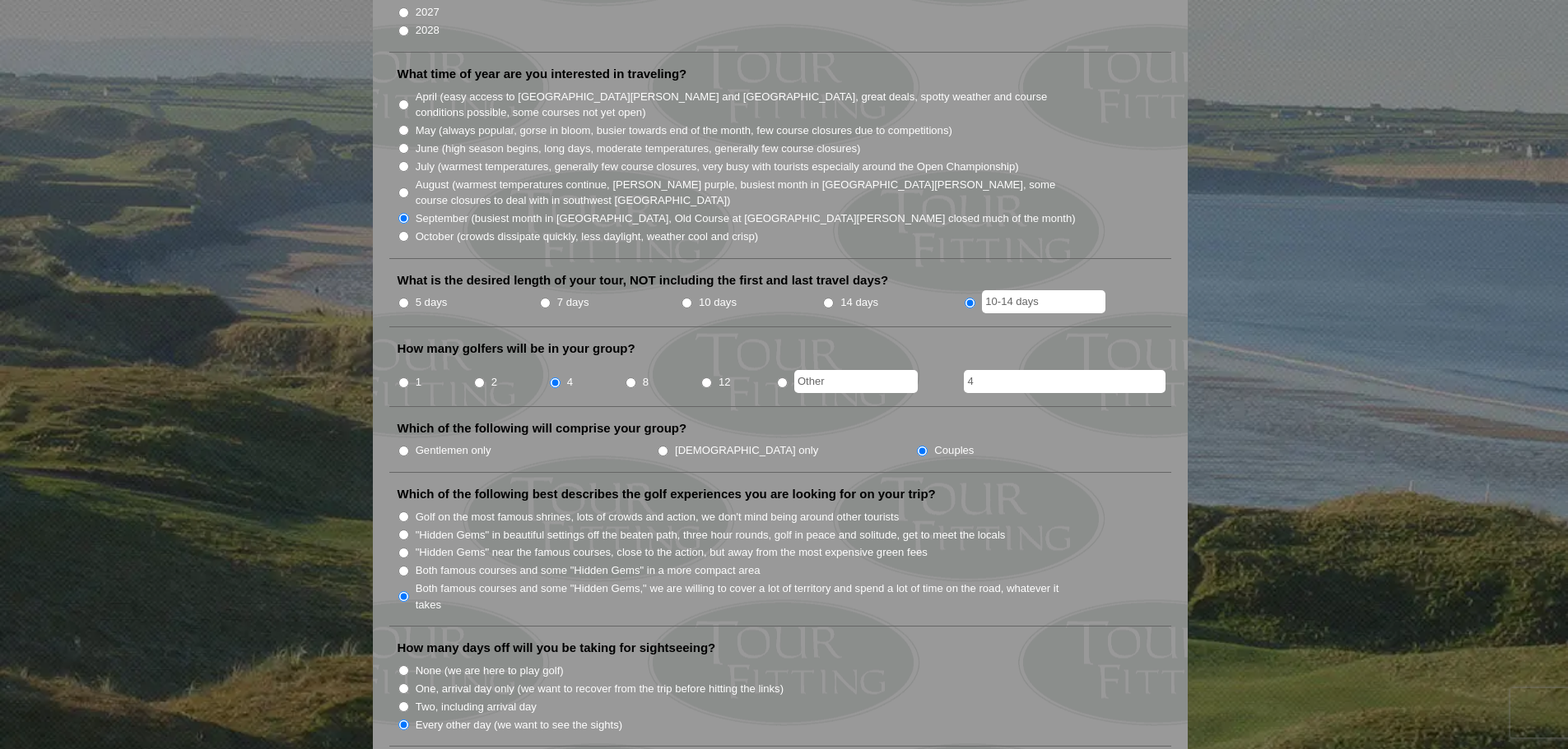
scroll to position [411, 0]
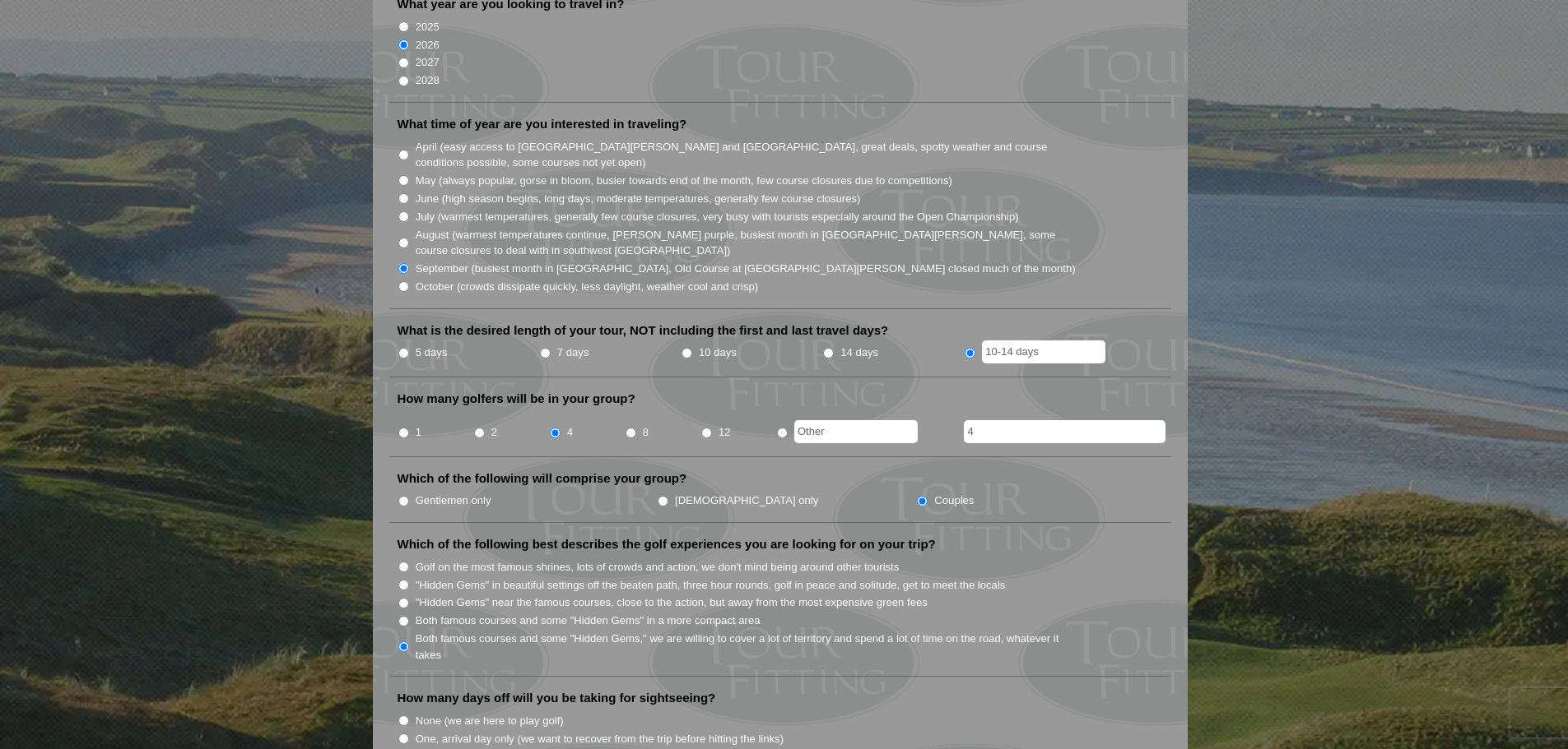
click at [1069, 341] on input "10-14 days" at bounding box center [1043, 352] width 123 height 23
type input "1"
click at [828, 348] on input "14 days" at bounding box center [828, 353] width 11 height 11
radio input "true"
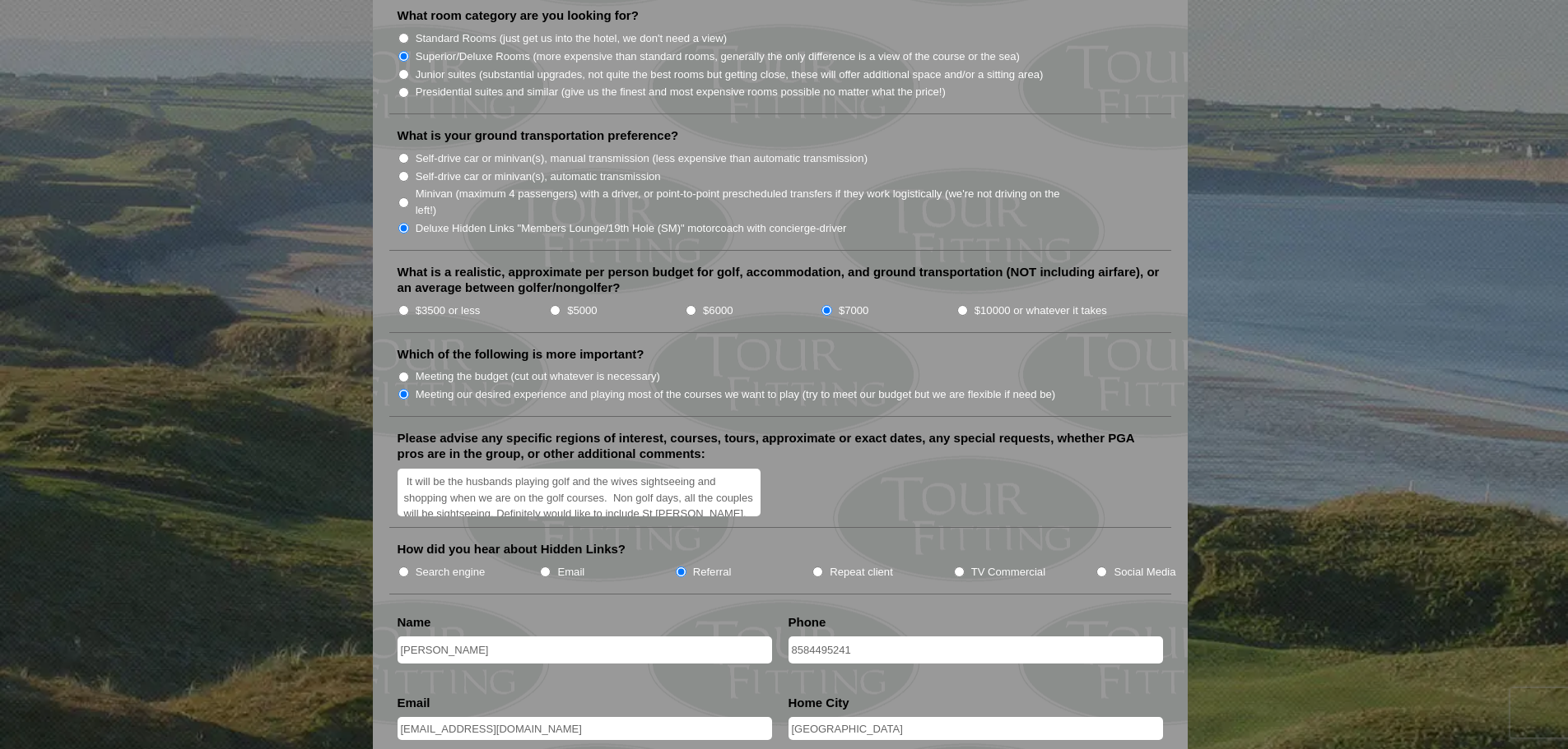
scroll to position [1809, 0]
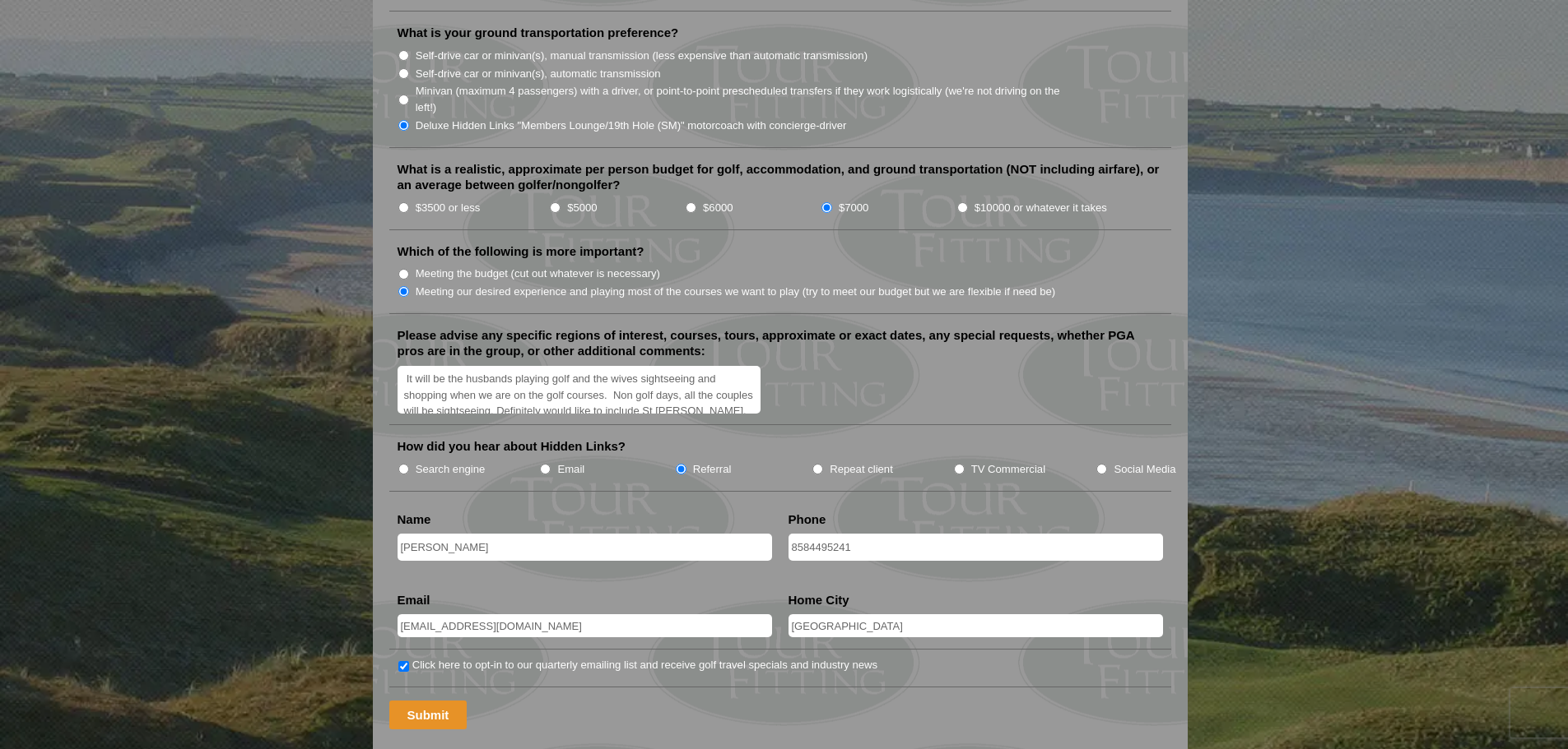
click at [421, 701] on input "Submit" at bounding box center [428, 715] width 78 height 28
